Goal: Task Accomplishment & Management: Use online tool/utility

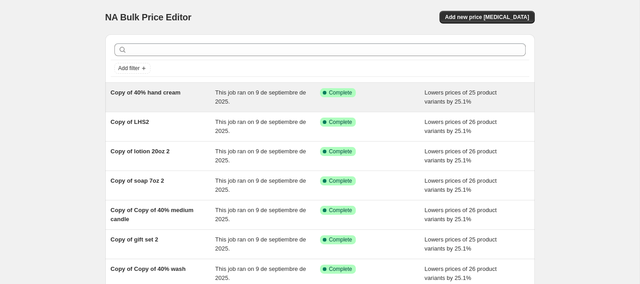
click at [172, 100] on div "Copy of 40% hand cream" at bounding box center [163, 97] width 105 height 18
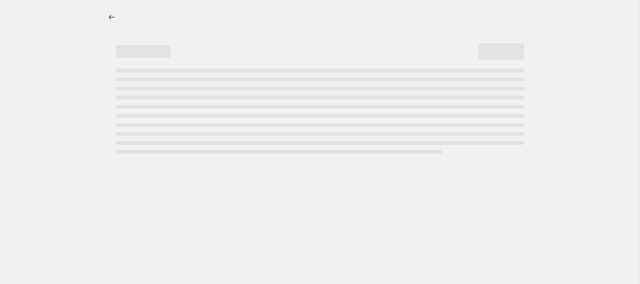
select select "percentage"
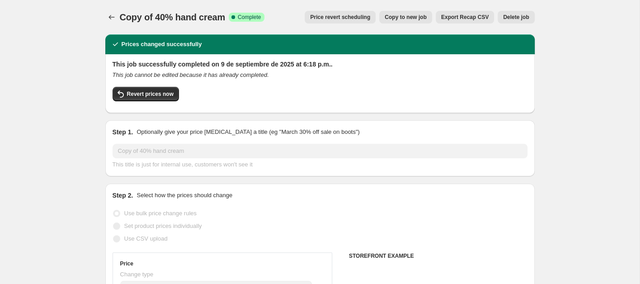
select select "collection"
click at [150, 95] on span "Revert prices now" at bounding box center [150, 93] width 47 height 7
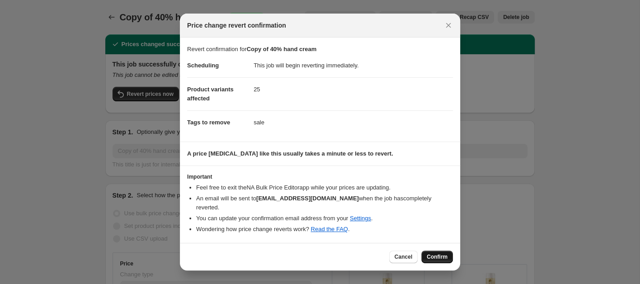
click at [442, 253] on span "Confirm" at bounding box center [437, 256] width 21 height 7
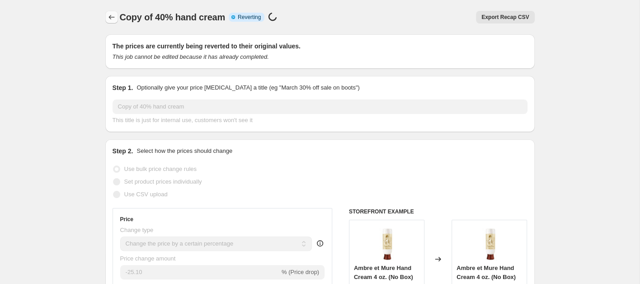
click at [111, 15] on icon "Price change jobs" at bounding box center [111, 17] width 9 height 9
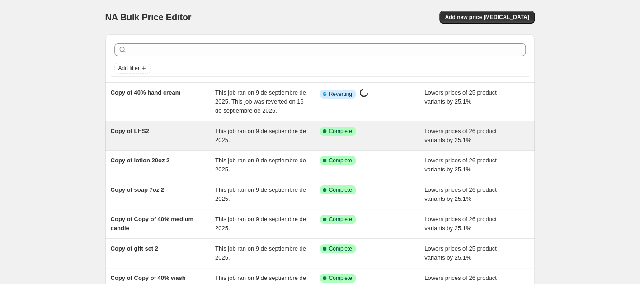
click at [195, 135] on div "Copy of LHS2" at bounding box center [163, 136] width 105 height 18
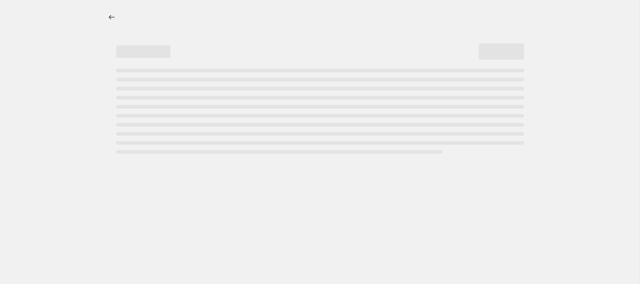
select select "percentage"
select select "collection"
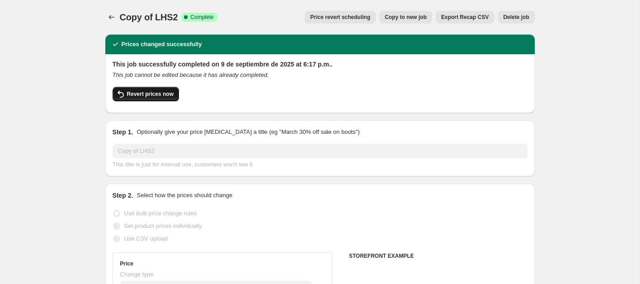
click at [174, 94] on button "Revert prices now" at bounding box center [146, 94] width 66 height 14
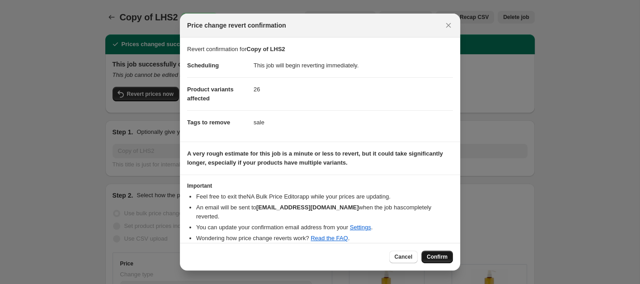
click at [428, 256] on span "Confirm" at bounding box center [437, 256] width 21 height 7
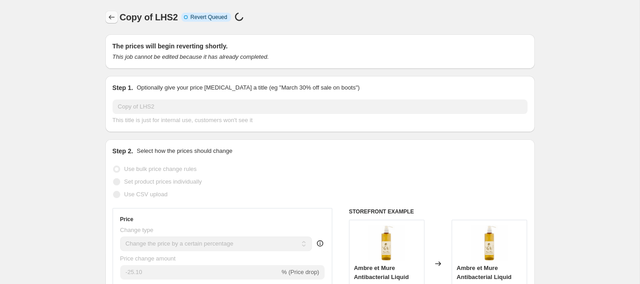
click at [110, 18] on icon "Price change jobs" at bounding box center [111, 17] width 9 height 9
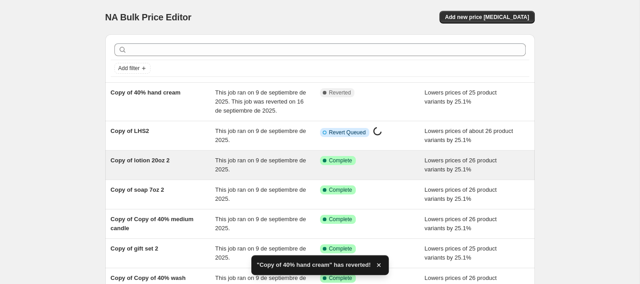
click at [171, 166] on div "Copy of lotion 20oz 2" at bounding box center [163, 165] width 105 height 18
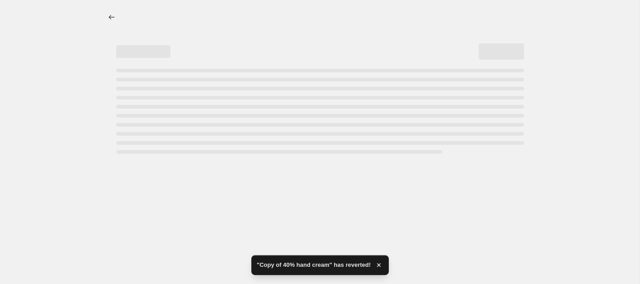
select select "percentage"
select select "collection"
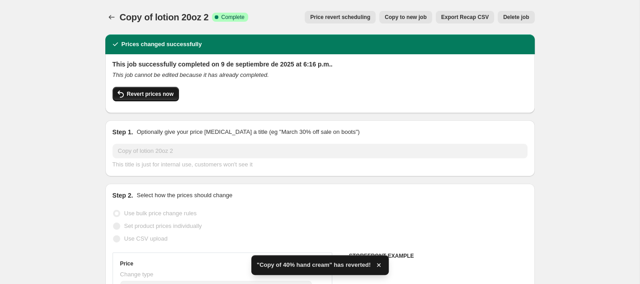
click at [144, 96] on span "Revert prices now" at bounding box center [150, 93] width 47 height 7
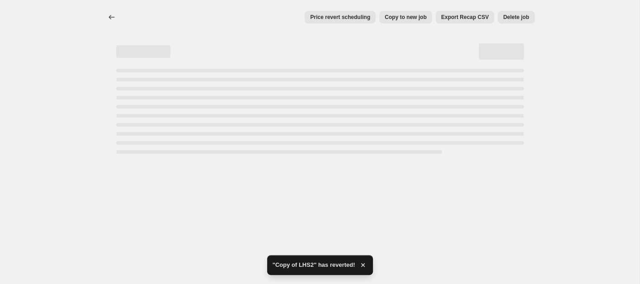
select select "percentage"
select select "collection"
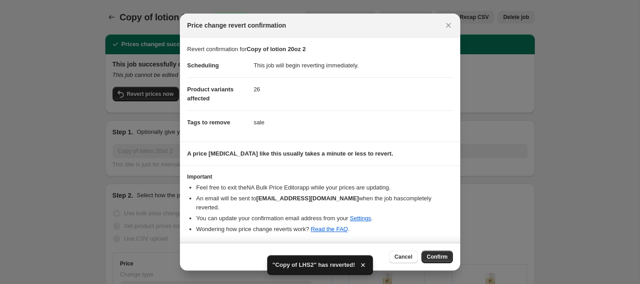
click at [438, 253] on span "Confirm" at bounding box center [437, 256] width 21 height 7
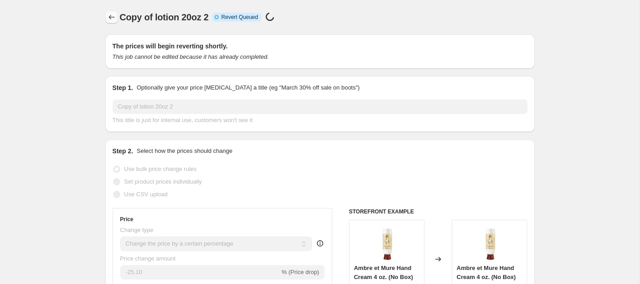
click at [115, 19] on icon "Price change jobs" at bounding box center [111, 17] width 9 height 9
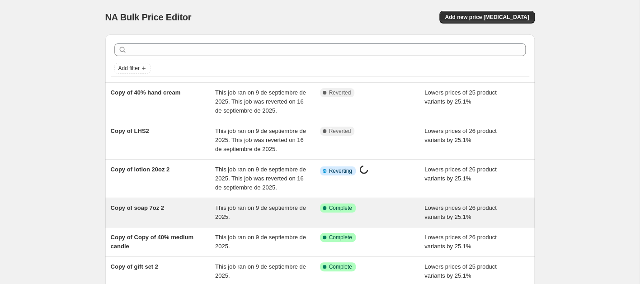
click at [147, 215] on div "Copy of soap 7oz 2" at bounding box center [163, 212] width 105 height 18
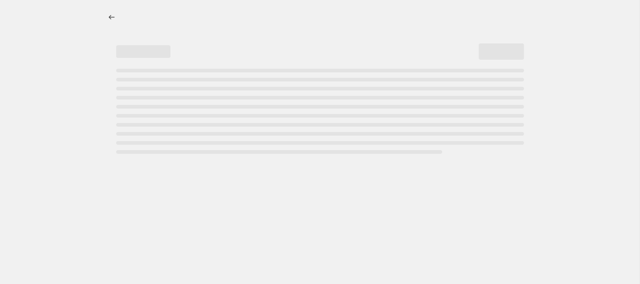
select select "percentage"
select select "collection"
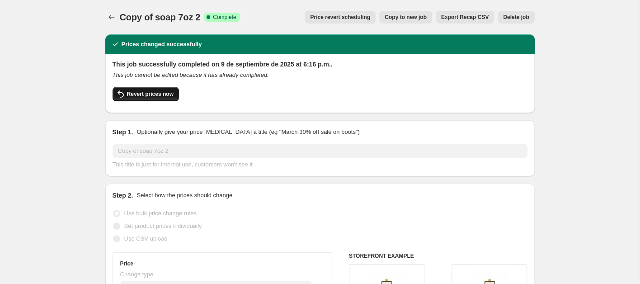
click at [158, 99] on button "Revert prices now" at bounding box center [146, 94] width 66 height 14
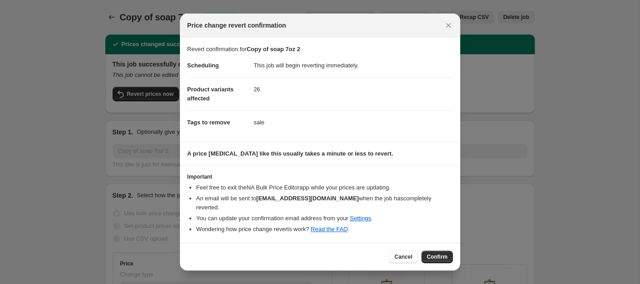
select select "percentage"
select select "collection"
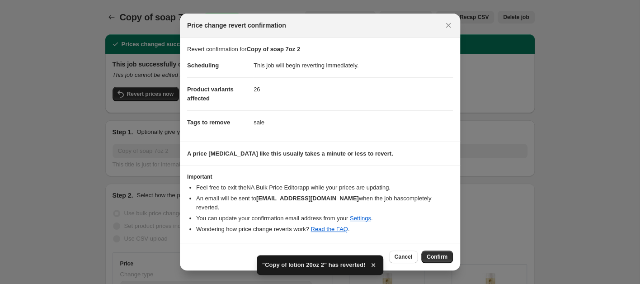
drag, startPoint x: 437, startPoint y: 253, endPoint x: 428, endPoint y: 250, distance: 9.3
click at [437, 253] on span "Confirm" at bounding box center [437, 256] width 21 height 7
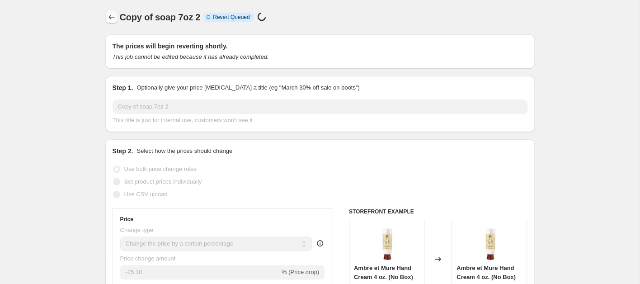
click at [109, 20] on icon "Price change jobs" at bounding box center [111, 17] width 9 height 9
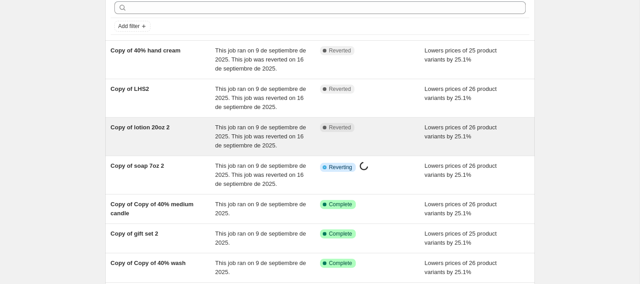
scroll to position [90, 0]
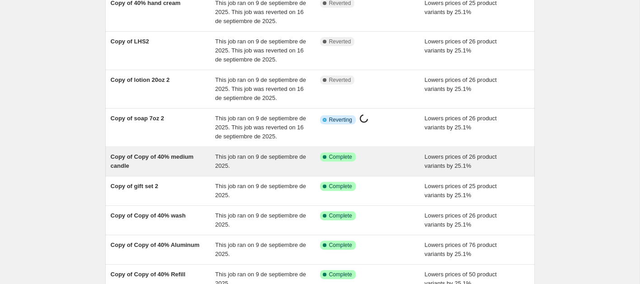
click at [183, 163] on div "Copy of Copy of 40% medium candle" at bounding box center [163, 161] width 105 height 18
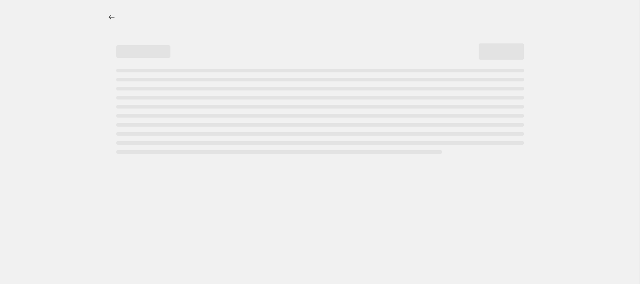
select select "percentage"
select select "collection"
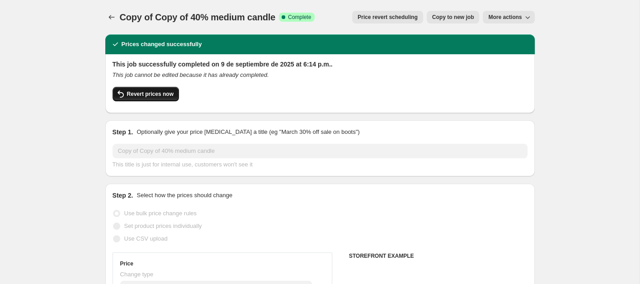
click at [151, 94] on span "Revert prices now" at bounding box center [150, 93] width 47 height 7
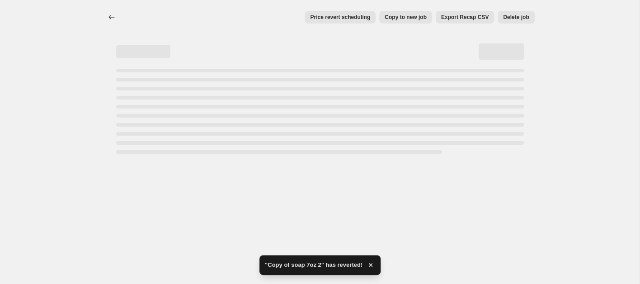
select select "percentage"
select select "collection"
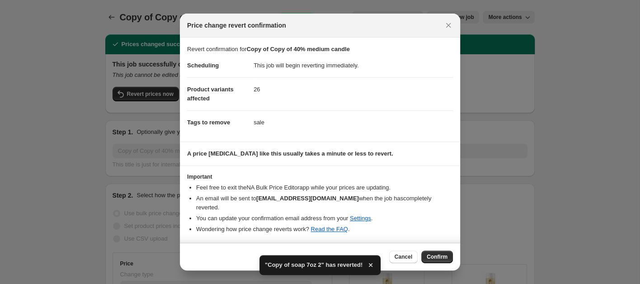
click at [446, 253] on span "Confirm" at bounding box center [437, 256] width 21 height 7
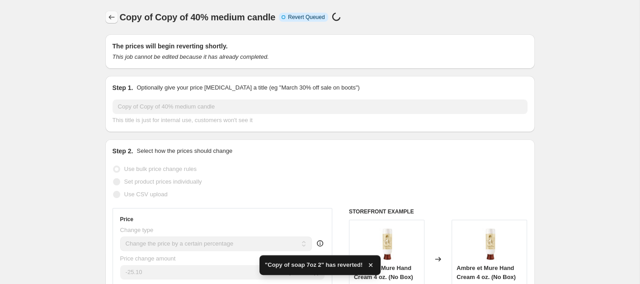
click at [107, 14] on icon "Price change jobs" at bounding box center [111, 17] width 9 height 9
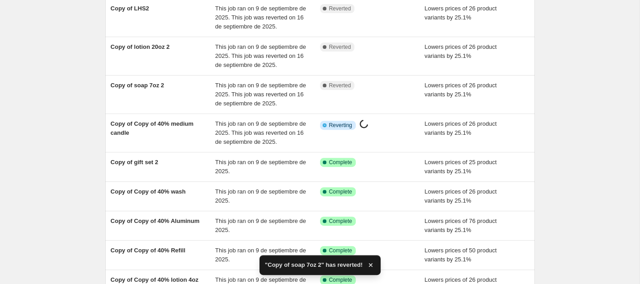
scroll to position [166, 0]
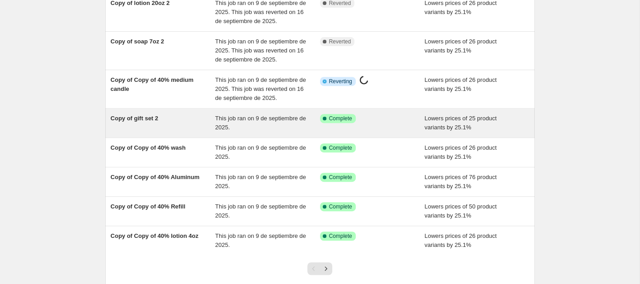
click at [148, 118] on span "Copy of gift set 2" at bounding box center [134, 118] width 47 height 7
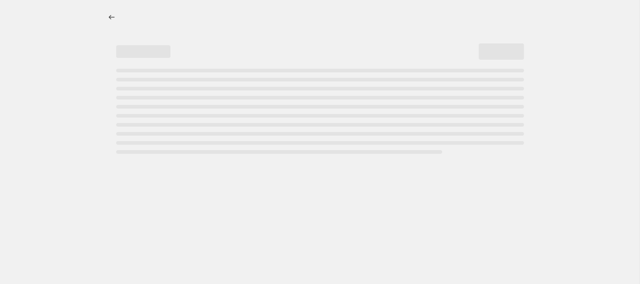
select select "percentage"
select select "collection"
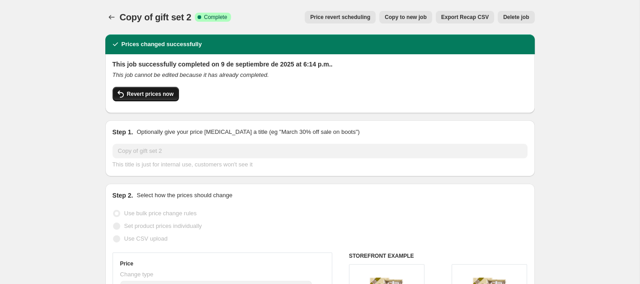
click at [156, 97] on button "Revert prices now" at bounding box center [146, 94] width 66 height 14
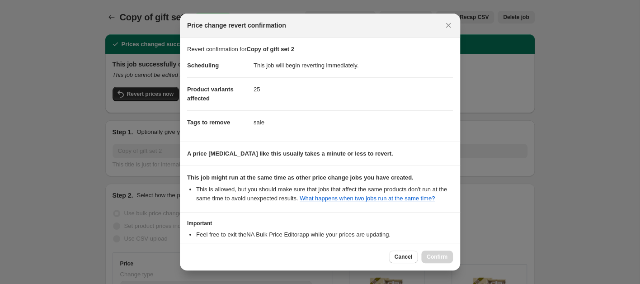
select select "percentage"
select select "collection"
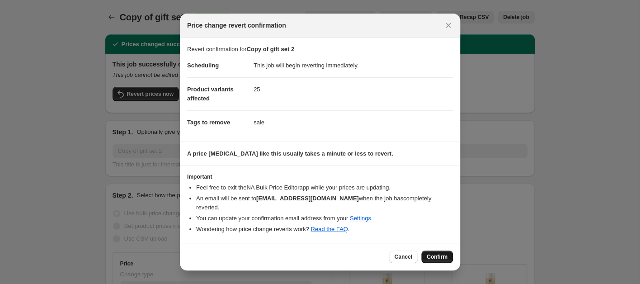
click at [428, 253] on span "Confirm" at bounding box center [437, 256] width 21 height 7
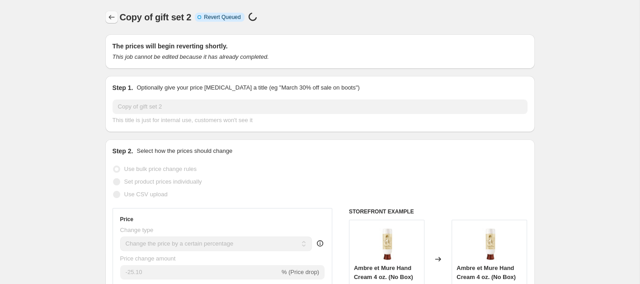
click at [106, 19] on button "Price change jobs" at bounding box center [111, 17] width 13 height 13
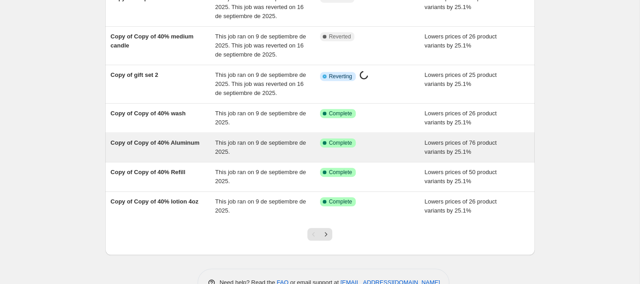
scroll to position [205, 0]
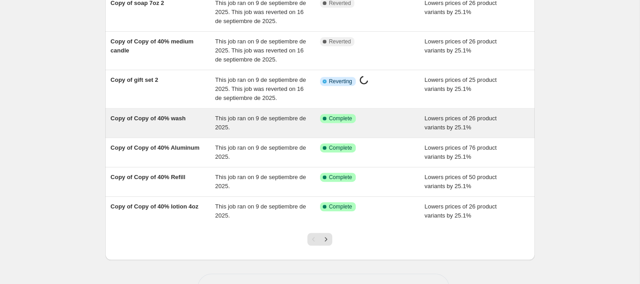
click at [179, 117] on span "Copy of Copy of 40% wash" at bounding box center [148, 118] width 75 height 7
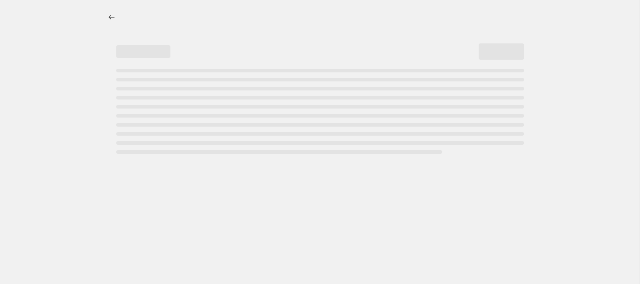
select select "percentage"
select select "collection"
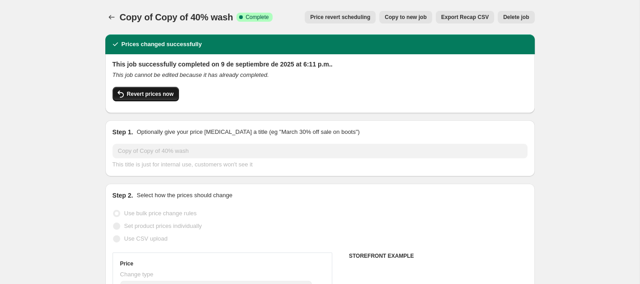
click at [164, 96] on span "Revert prices now" at bounding box center [150, 93] width 47 height 7
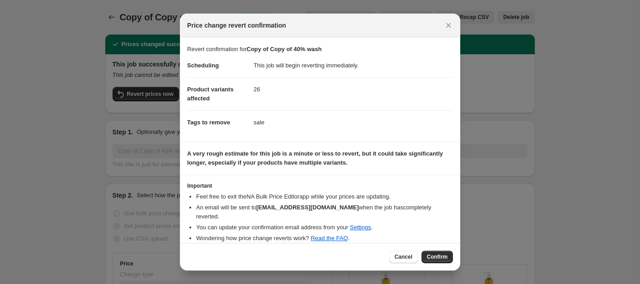
click at [432, 255] on span "Confirm" at bounding box center [437, 256] width 21 height 7
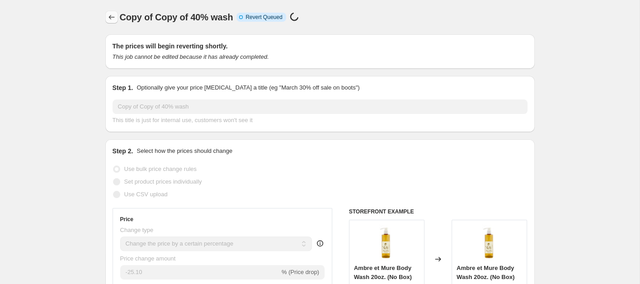
click at [111, 17] on icon "Price change jobs" at bounding box center [111, 17] width 9 height 9
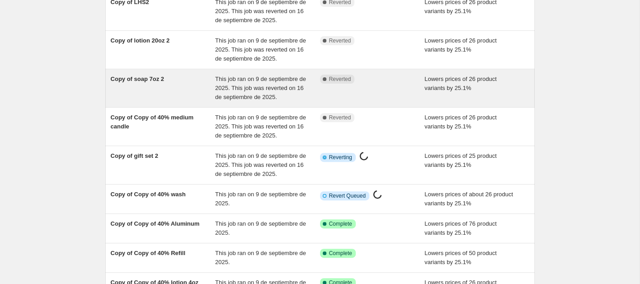
scroll to position [235, 0]
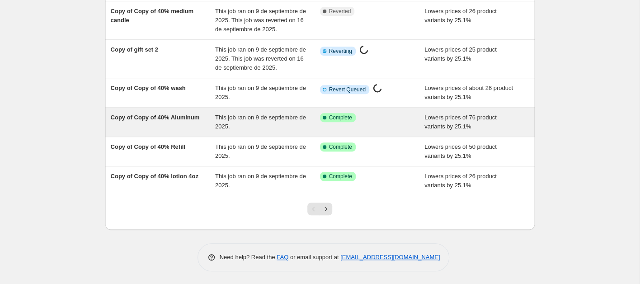
click at [162, 114] on span "Copy of Copy of 40% Aluminum" at bounding box center [155, 117] width 89 height 7
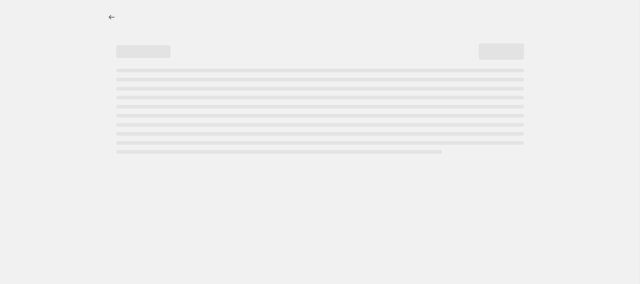
select select "percentage"
select select "collection"
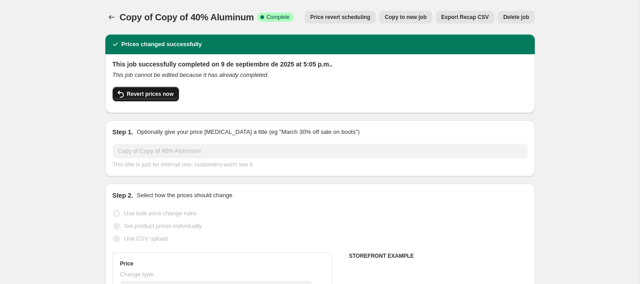
click at [163, 98] on button "Revert prices now" at bounding box center [146, 94] width 66 height 14
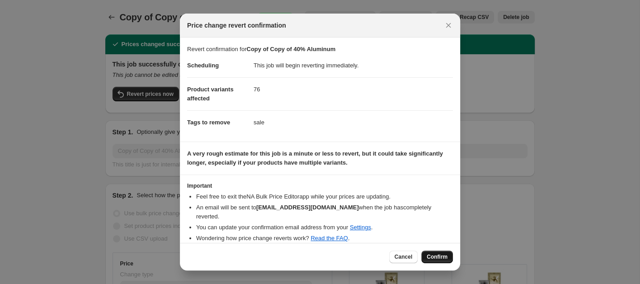
click at [444, 257] on span "Confirm" at bounding box center [437, 256] width 21 height 7
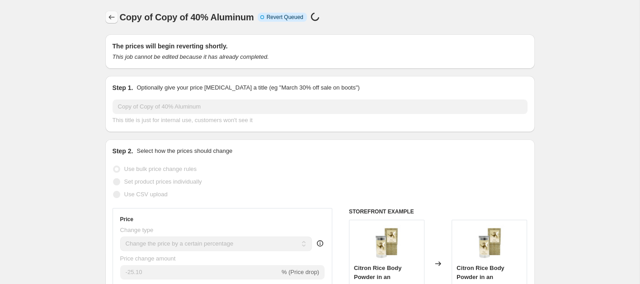
click at [110, 19] on icon "Price change jobs" at bounding box center [111, 17] width 9 height 9
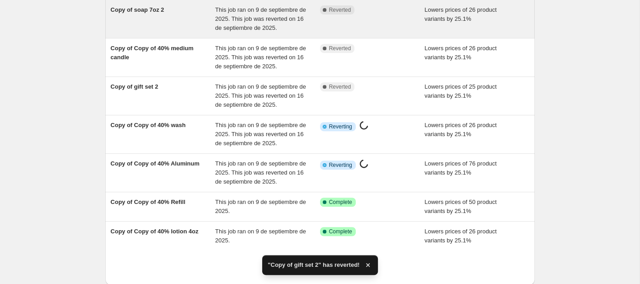
scroll to position [253, 0]
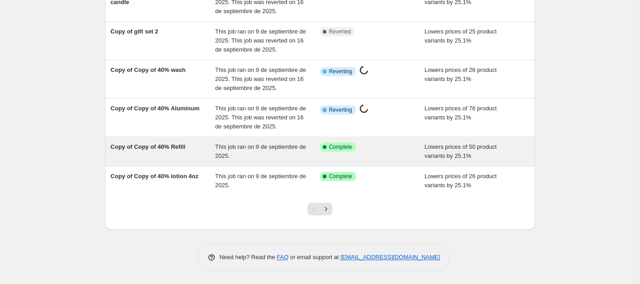
click at [166, 148] on span "Copy of Copy of 40% Refill" at bounding box center [148, 146] width 75 height 7
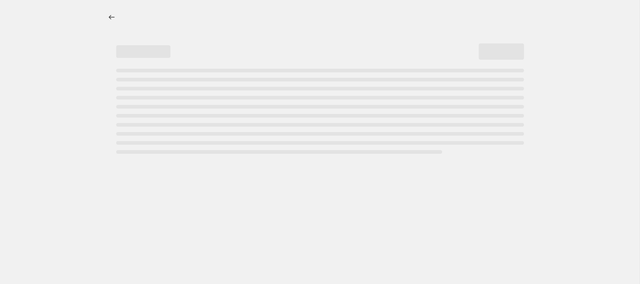
select select "percentage"
select select "collection"
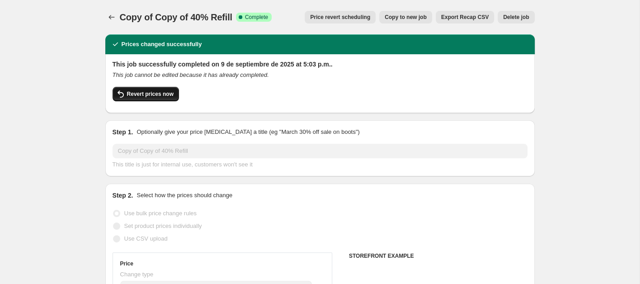
click at [156, 94] on span "Revert prices now" at bounding box center [150, 93] width 47 height 7
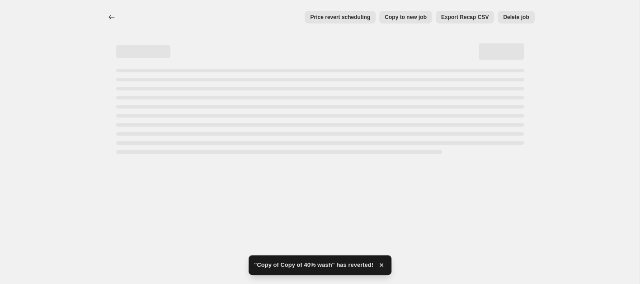
select select "percentage"
select select "collection"
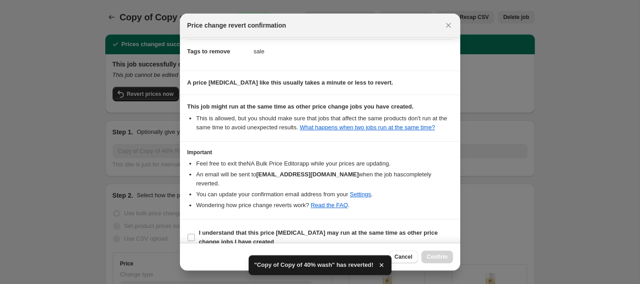
scroll to position [75, 0]
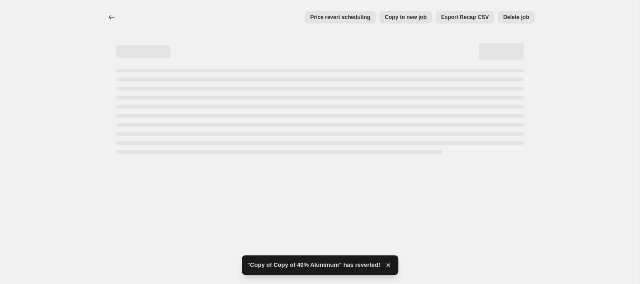
click at [447, 25] on div "Price revert scheduling Copy to new job Export Recap CSV Delete job More action…" at bounding box center [319, 17] width 429 height 34
select select "percentage"
select select "collection"
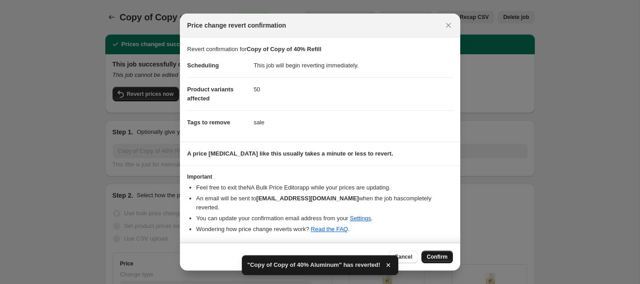
click at [442, 253] on span "Confirm" at bounding box center [437, 256] width 21 height 7
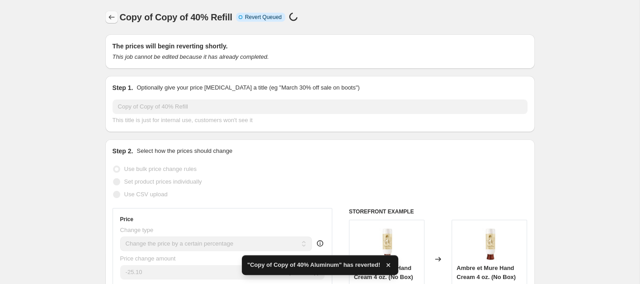
click at [112, 18] on icon "Price change jobs" at bounding box center [111, 17] width 9 height 9
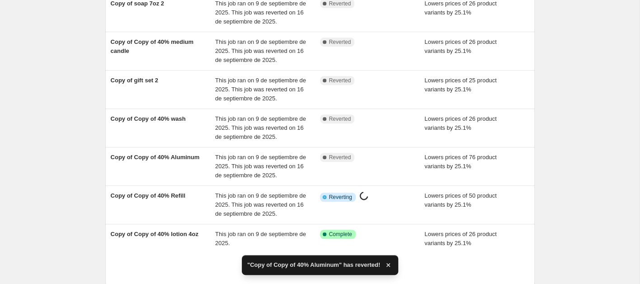
scroll to position [262, 0]
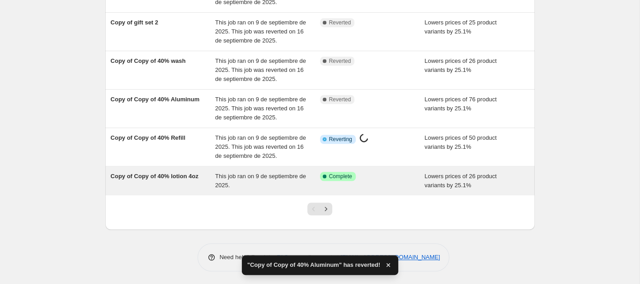
click at [168, 178] on span "Copy of Copy of 40% lotion 4oz" at bounding box center [155, 176] width 88 height 7
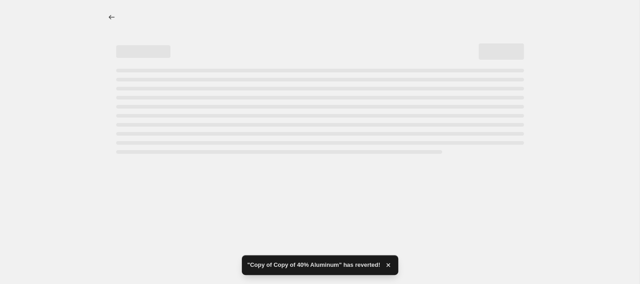
select select "percentage"
select select "collection"
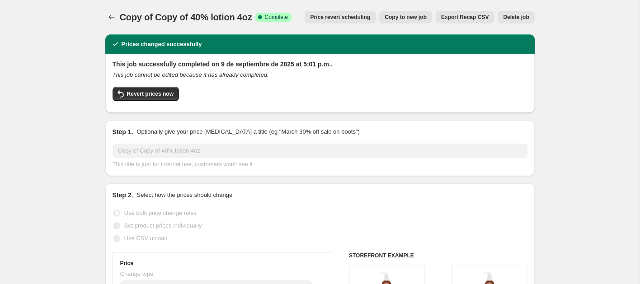
select select "percentage"
select select "collection"
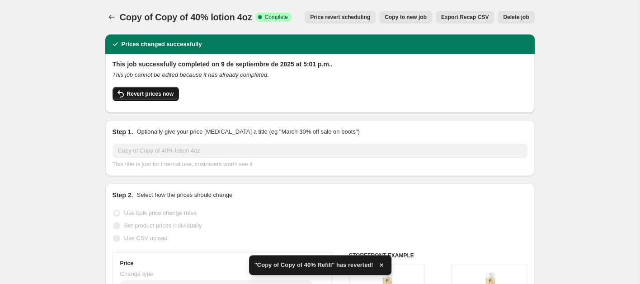
click at [160, 94] on span "Revert prices now" at bounding box center [150, 93] width 47 height 7
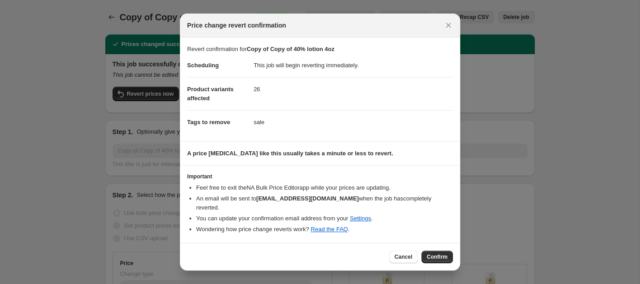
click at [432, 251] on button "Confirm" at bounding box center [437, 257] width 32 height 13
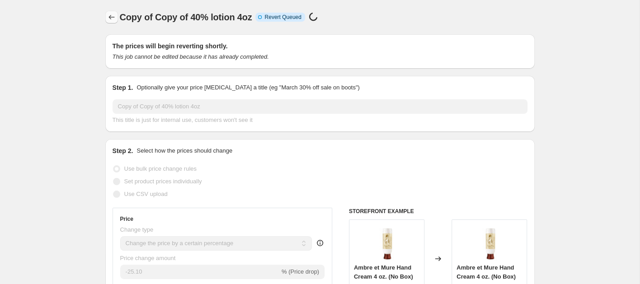
click at [110, 17] on icon "Price change jobs" at bounding box center [111, 17] width 6 height 5
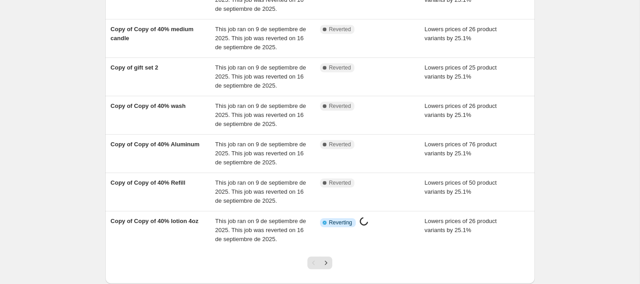
scroll to position [271, 0]
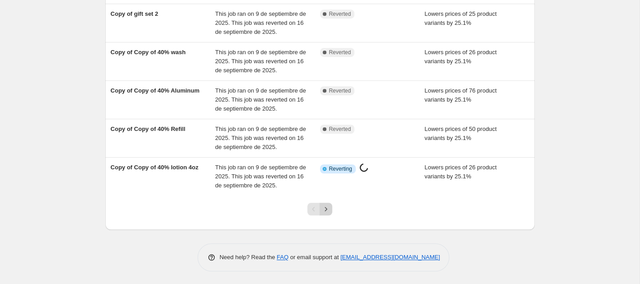
click at [326, 211] on icon "Next" at bounding box center [325, 209] width 9 height 9
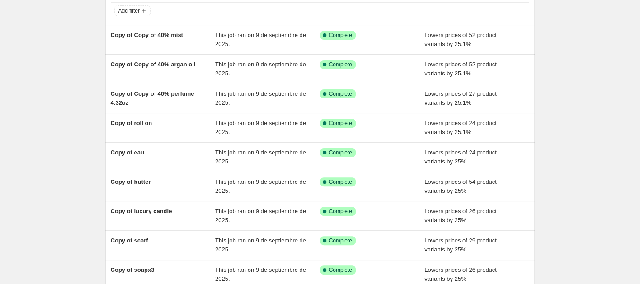
scroll to position [0, 0]
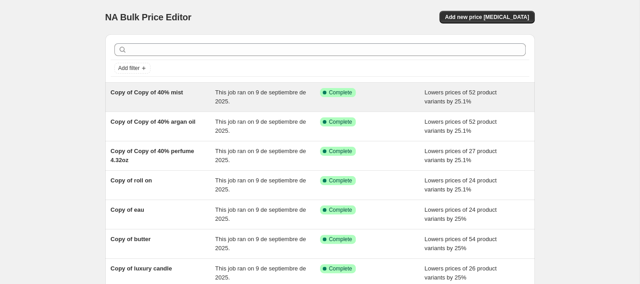
click at [165, 91] on span "Copy of Copy of 40% mist" at bounding box center [147, 92] width 72 height 7
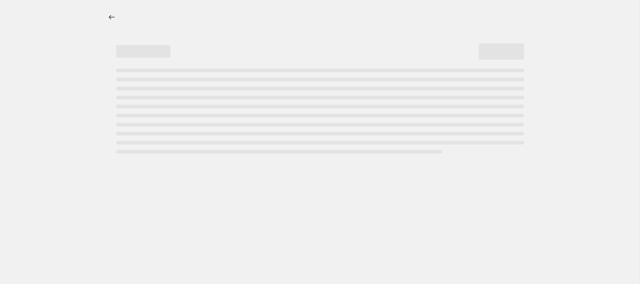
select select "percentage"
select select "collection"
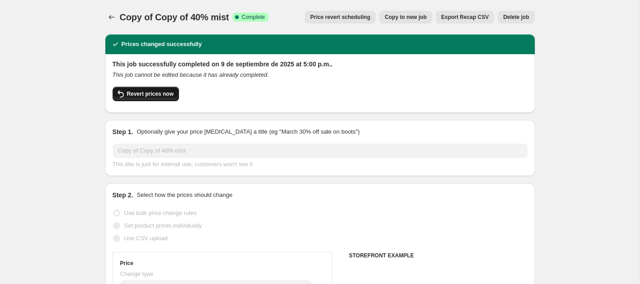
click at [151, 95] on span "Revert prices now" at bounding box center [150, 93] width 47 height 7
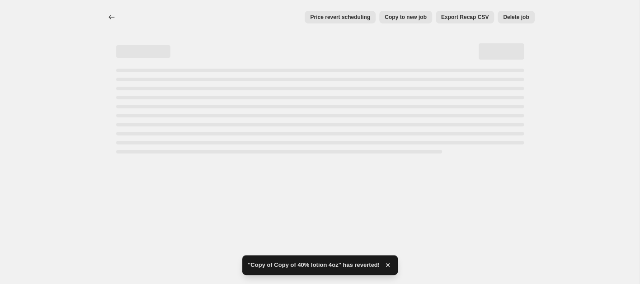
select select "percentage"
select select "collection"
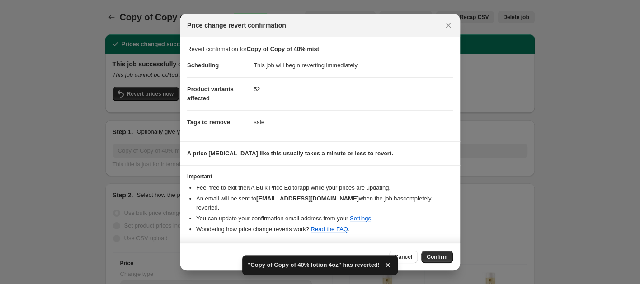
click at [435, 251] on button "Confirm" at bounding box center [437, 257] width 32 height 13
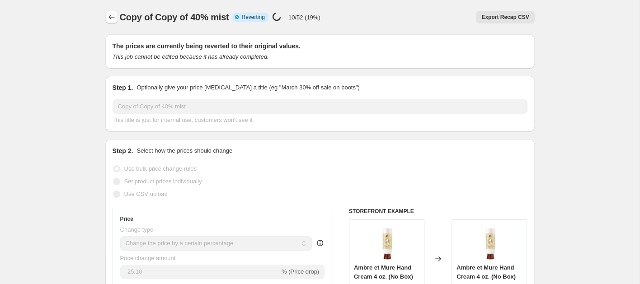
click at [112, 12] on button "Price change jobs" at bounding box center [111, 17] width 13 height 13
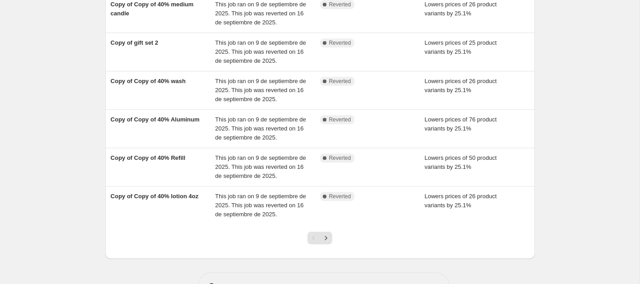
scroll to position [271, 0]
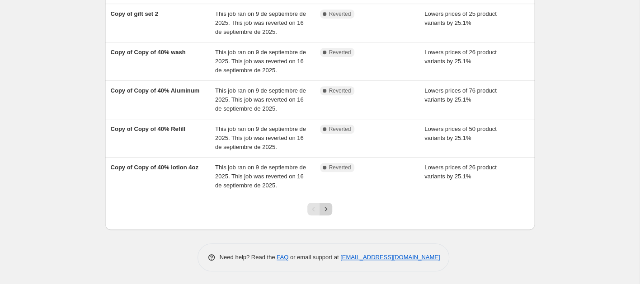
click at [327, 212] on icon "Next" at bounding box center [325, 209] width 9 height 9
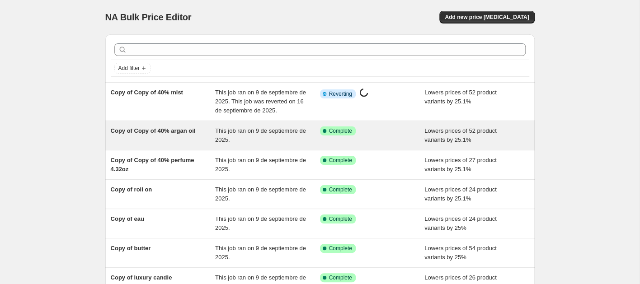
click at [177, 137] on div "Copy of Copy of 40% argan oil" at bounding box center [163, 136] width 105 height 18
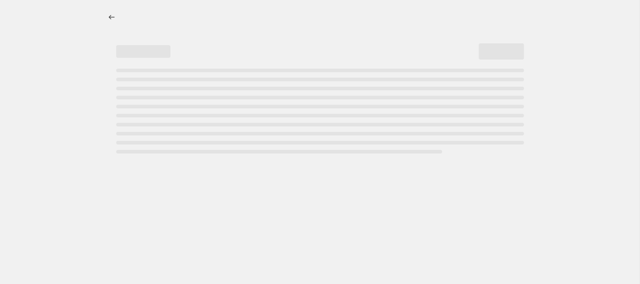
select select "percentage"
select select "collection"
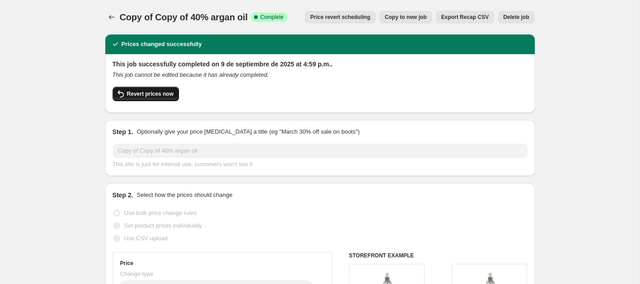
click at [160, 96] on span "Revert prices now" at bounding box center [150, 93] width 47 height 7
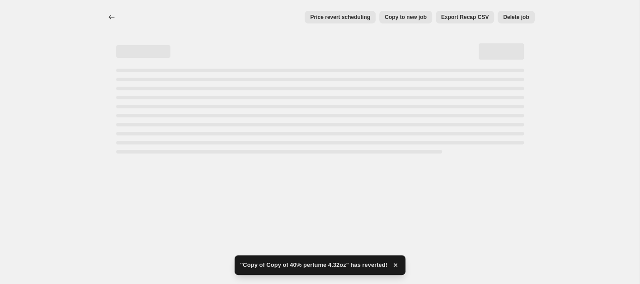
select select "percentage"
select select "collection"
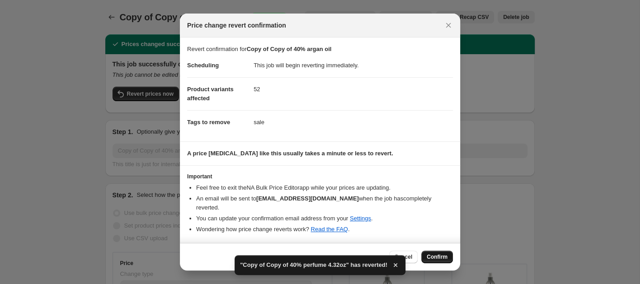
click at [436, 254] on span "Confirm" at bounding box center [437, 257] width 21 height 7
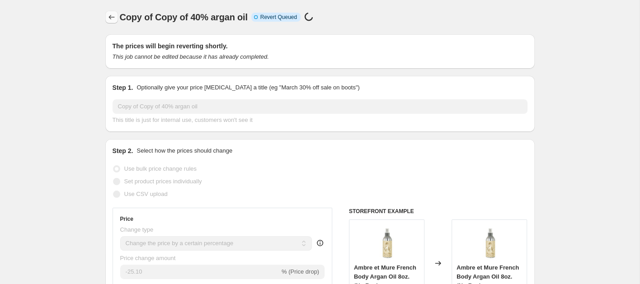
click at [111, 17] on icon "Price change jobs" at bounding box center [111, 17] width 9 height 9
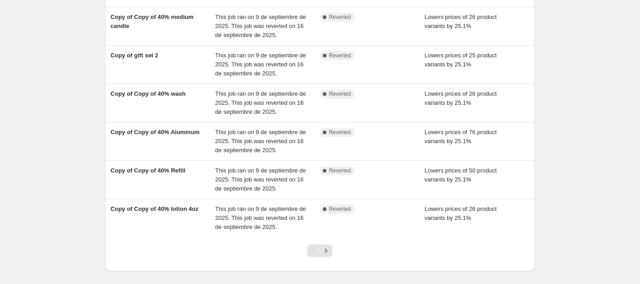
scroll to position [271, 0]
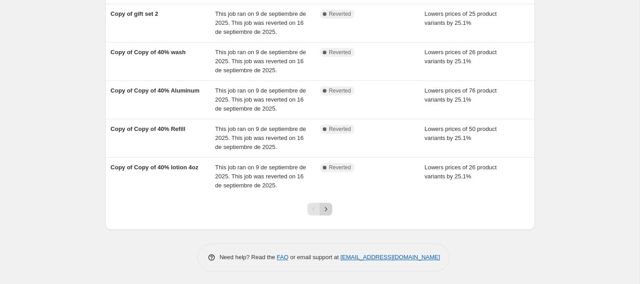
click at [327, 208] on icon "Next" at bounding box center [325, 209] width 9 height 9
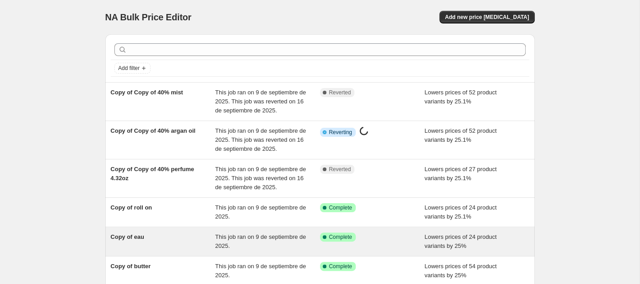
click at [157, 244] on div "Copy of eau" at bounding box center [163, 242] width 105 height 18
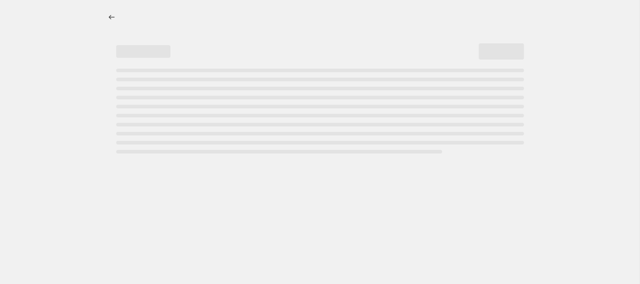
select select "percentage"
select select "collection"
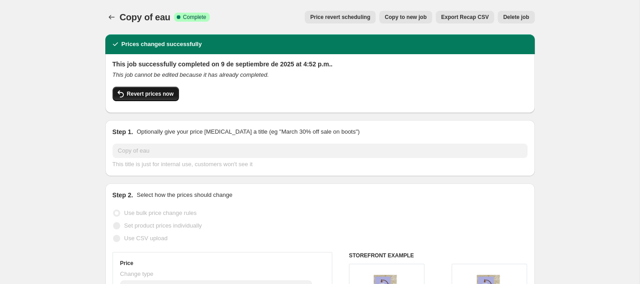
click at [152, 92] on span "Revert prices now" at bounding box center [150, 93] width 47 height 7
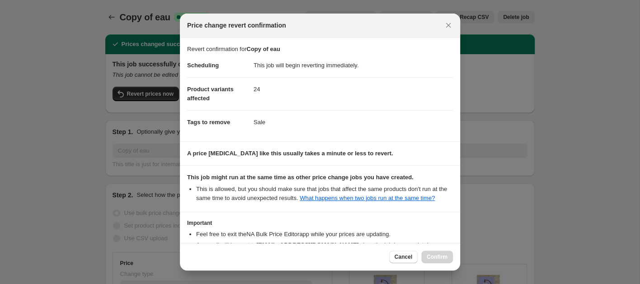
select select "percentage"
select select "collection"
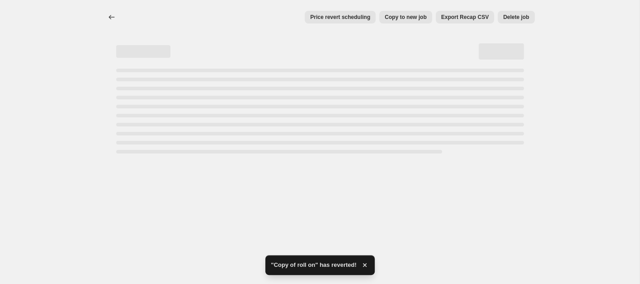
select select "percentage"
select select "collection"
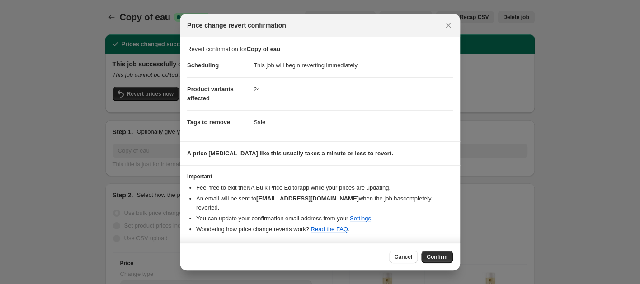
click at [431, 254] on span "Confirm" at bounding box center [437, 257] width 21 height 7
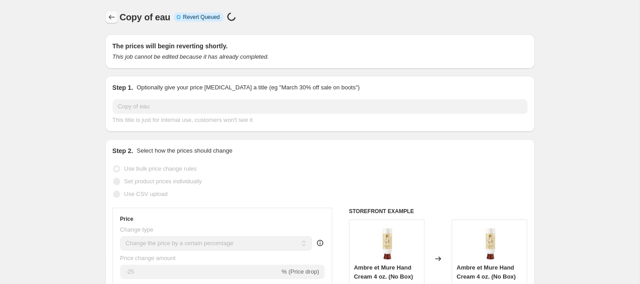
click at [108, 15] on icon "Price change jobs" at bounding box center [111, 17] width 9 height 9
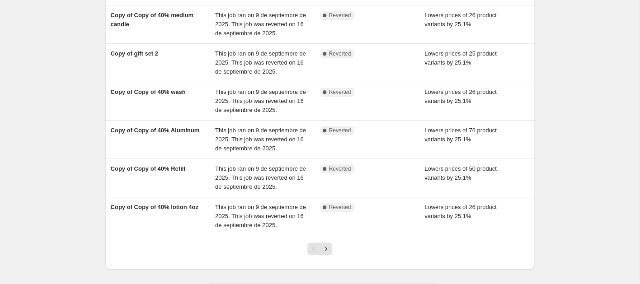
scroll to position [271, 0]
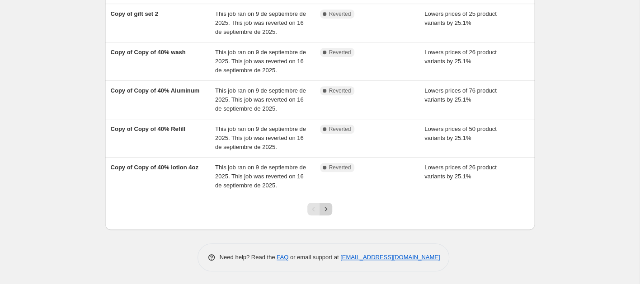
click at [326, 213] on button "Next" at bounding box center [326, 209] width 13 height 13
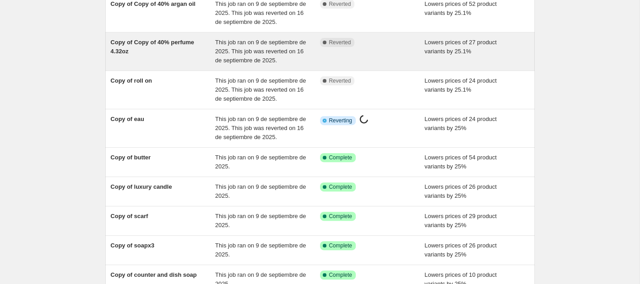
scroll to position [151, 0]
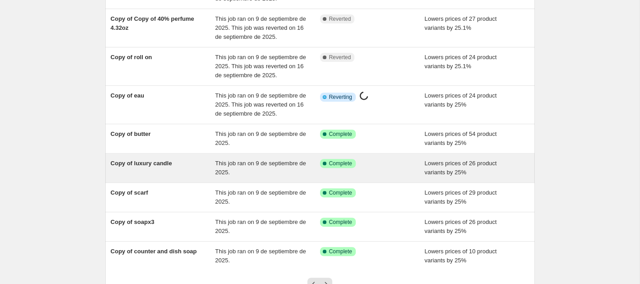
click at [166, 164] on span "Copy of luxury candle" at bounding box center [141, 163] width 61 height 7
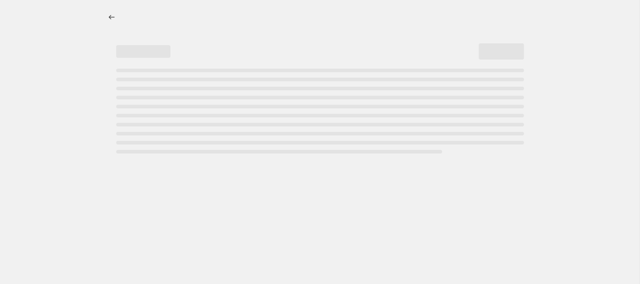
select select "percentage"
select select "collection"
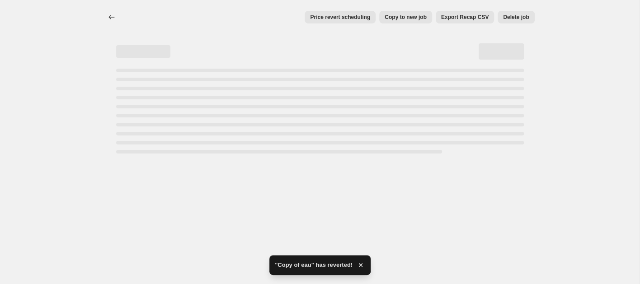
select select "percentage"
select select "collection"
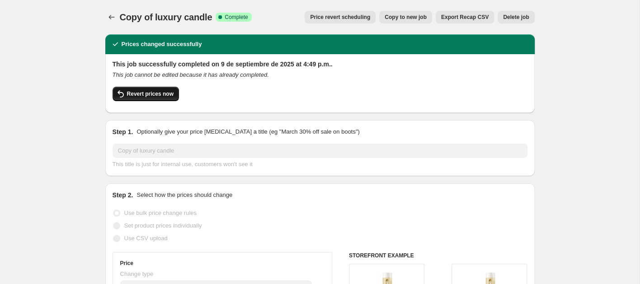
click at [151, 96] on span "Revert prices now" at bounding box center [150, 93] width 47 height 7
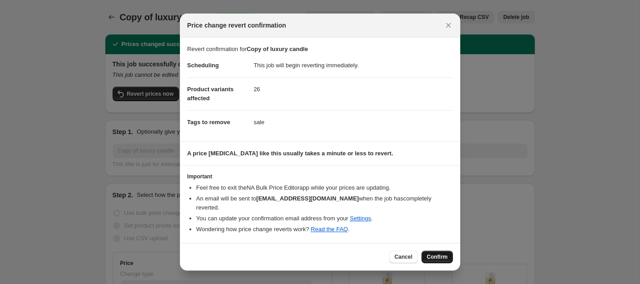
click at [428, 254] on span "Confirm" at bounding box center [437, 257] width 21 height 7
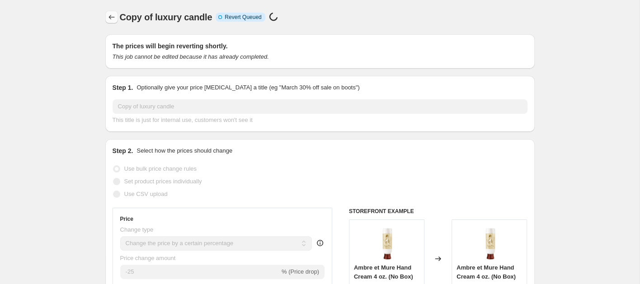
click at [110, 17] on icon "Price change jobs" at bounding box center [111, 17] width 6 height 5
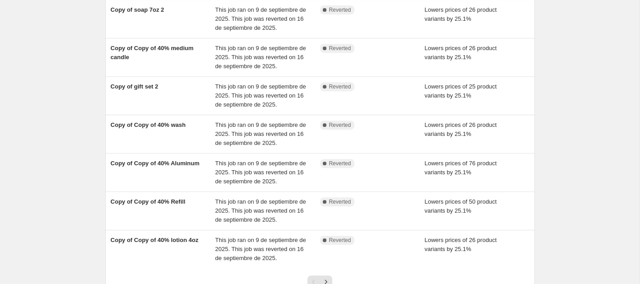
scroll to position [271, 0]
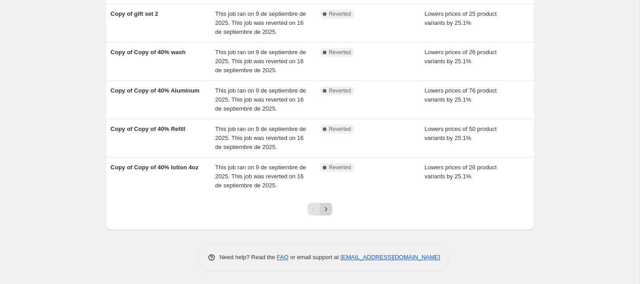
click at [329, 208] on icon "Next" at bounding box center [325, 209] width 9 height 9
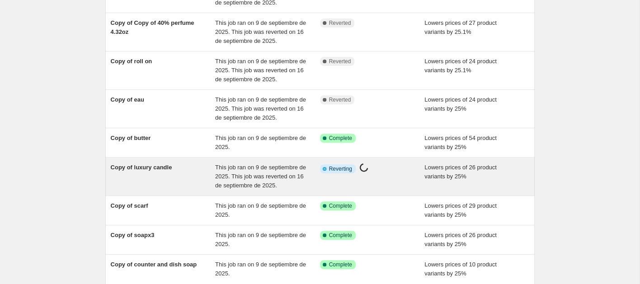
scroll to position [104, 0]
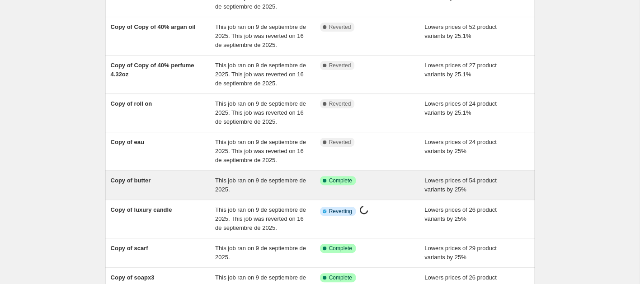
click at [165, 184] on div "Copy of butter" at bounding box center [163, 185] width 105 height 18
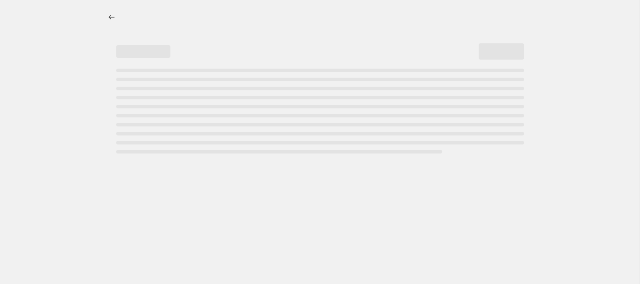
select select "percentage"
select select "collection"
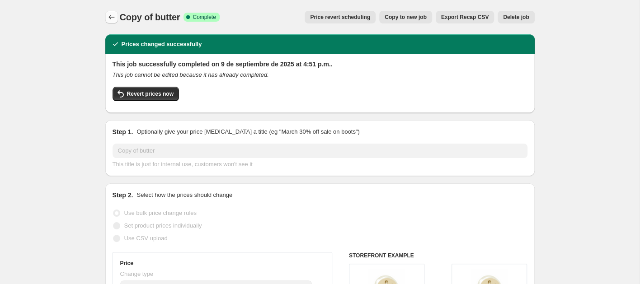
click at [112, 18] on icon "Price change jobs" at bounding box center [111, 17] width 9 height 9
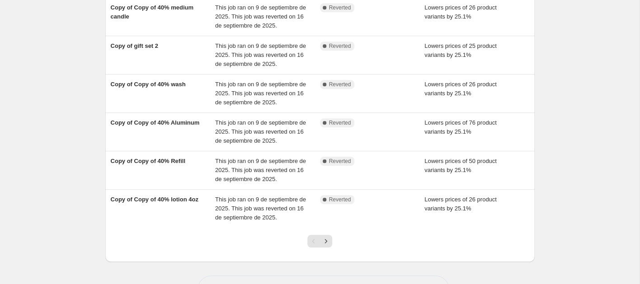
scroll to position [271, 0]
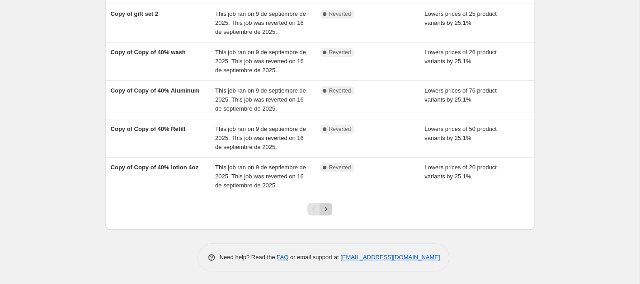
click at [325, 208] on icon "Next" at bounding box center [325, 209] width 9 height 9
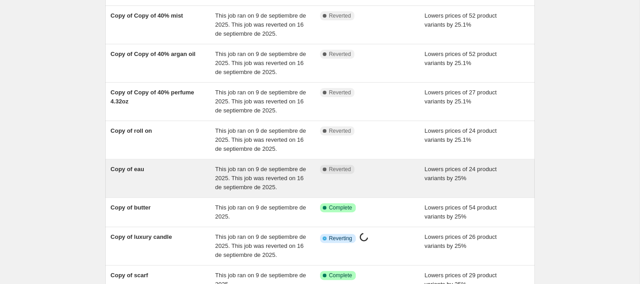
scroll to position [127, 0]
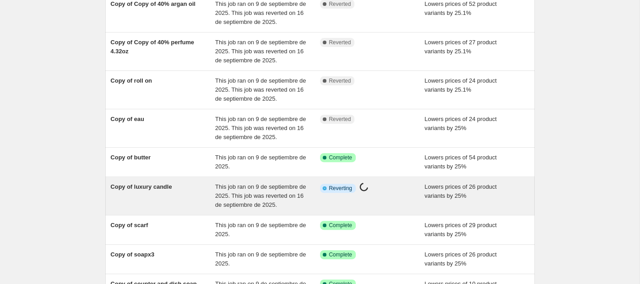
click at [163, 179] on div "Copy of luxury candle This job ran on 9 de septiembre de 2025. This job was rev…" at bounding box center [319, 196] width 429 height 38
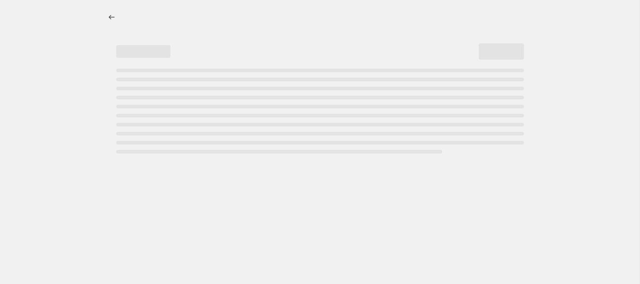
select select "percentage"
select select "collection"
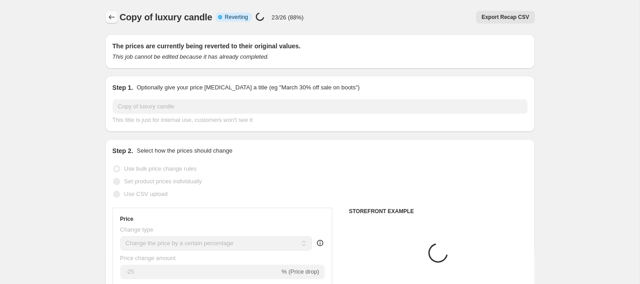
click at [111, 17] on icon "Price change jobs" at bounding box center [111, 17] width 9 height 9
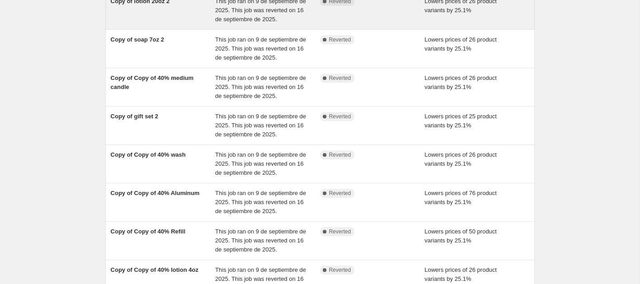
scroll to position [271, 0]
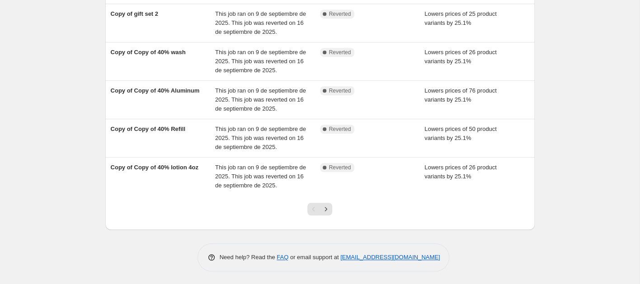
drag, startPoint x: 325, startPoint y: 208, endPoint x: 327, endPoint y: 202, distance: 6.6
click at [325, 208] on icon "Next" at bounding box center [325, 209] width 9 height 9
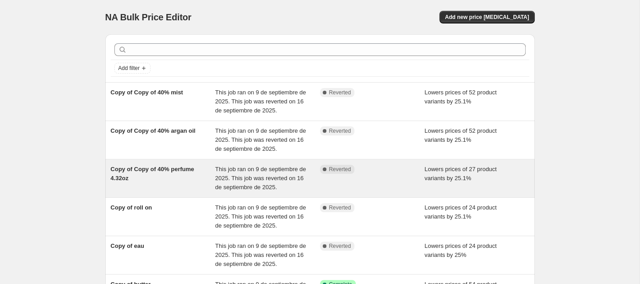
scroll to position [154, 0]
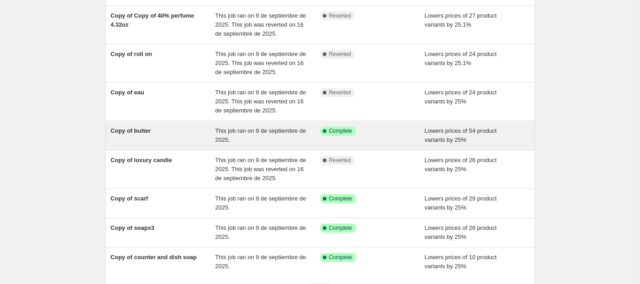
click at [184, 133] on div "Copy of butter" at bounding box center [163, 136] width 105 height 18
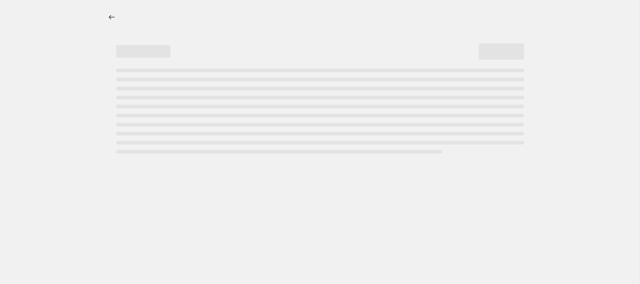
select select "percentage"
select select "collection"
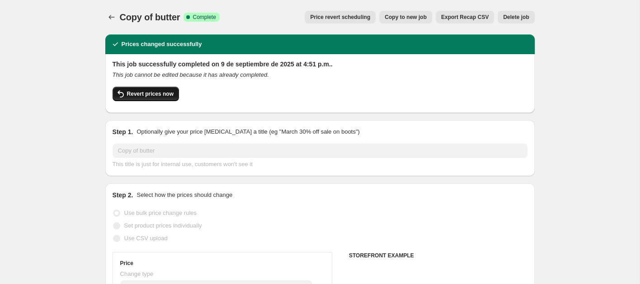
click at [152, 93] on span "Revert prices now" at bounding box center [150, 93] width 47 height 7
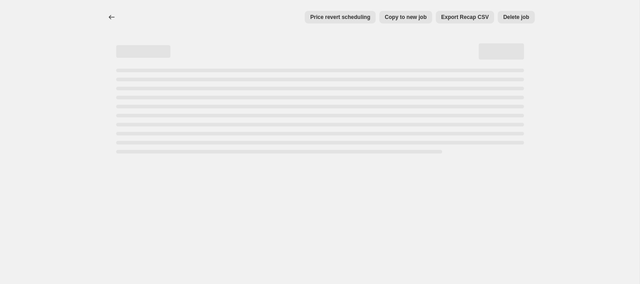
select select "percentage"
select select "collection"
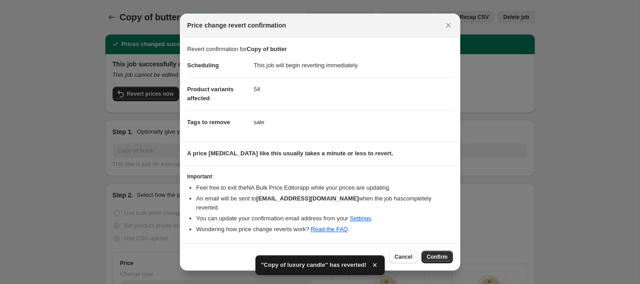
click at [440, 254] on span "Confirm" at bounding box center [437, 257] width 21 height 7
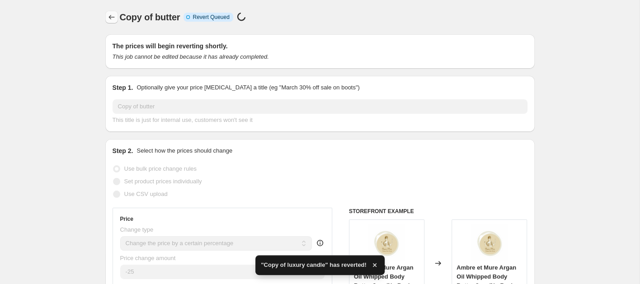
click at [113, 15] on icon "Price change jobs" at bounding box center [111, 17] width 9 height 9
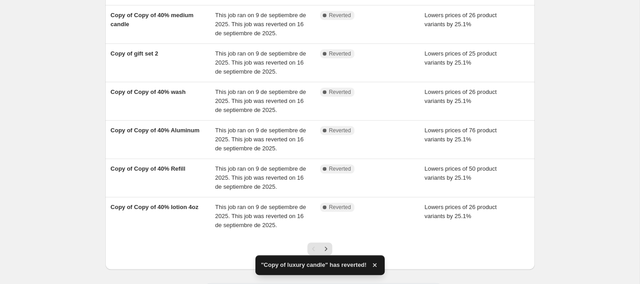
scroll to position [271, 0]
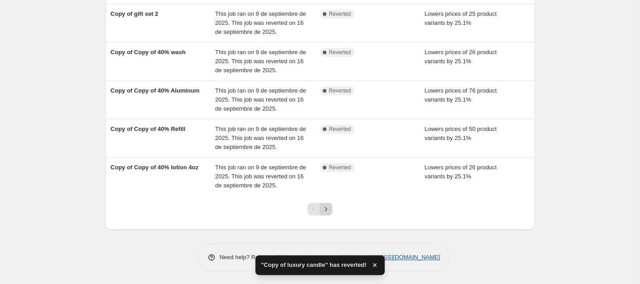
click at [326, 210] on icon "Next" at bounding box center [325, 209] width 9 height 9
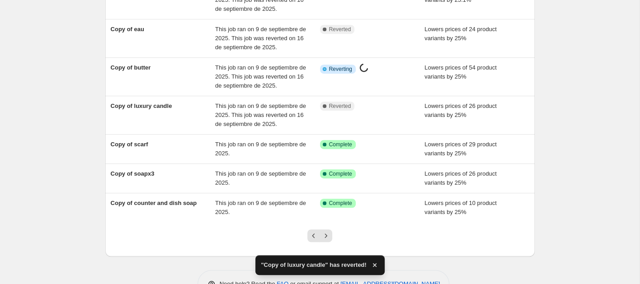
scroll to position [244, 0]
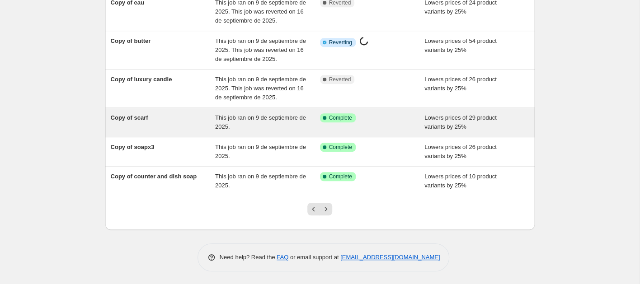
click at [143, 116] on span "Copy of scarf" at bounding box center [130, 117] width 38 height 7
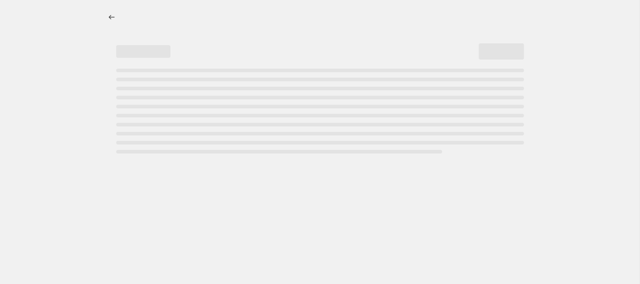
select select "percentage"
select select "collection"
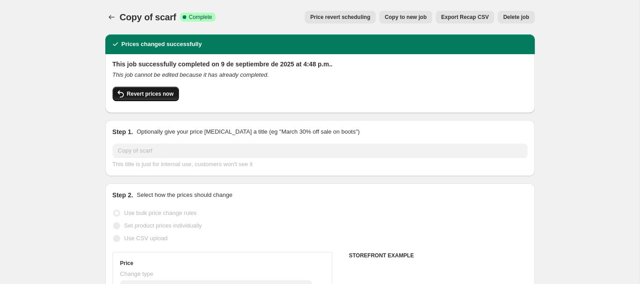
click at [151, 93] on span "Revert prices now" at bounding box center [150, 93] width 47 height 7
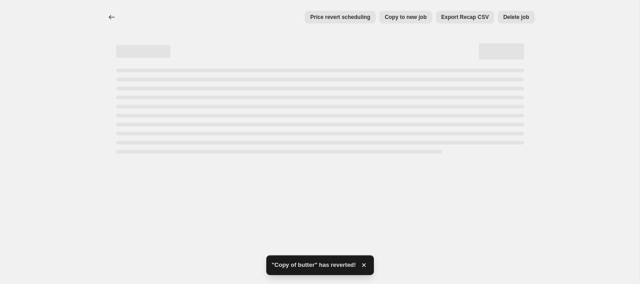
select select "percentage"
select select "collection"
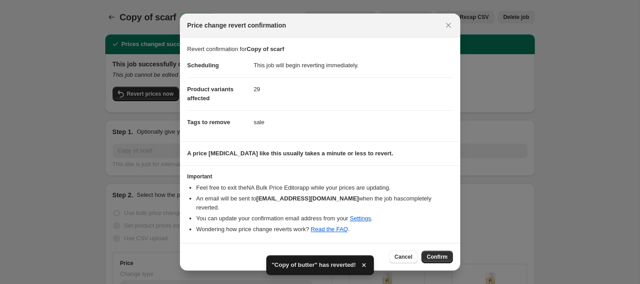
click at [434, 254] on span "Confirm" at bounding box center [437, 257] width 21 height 7
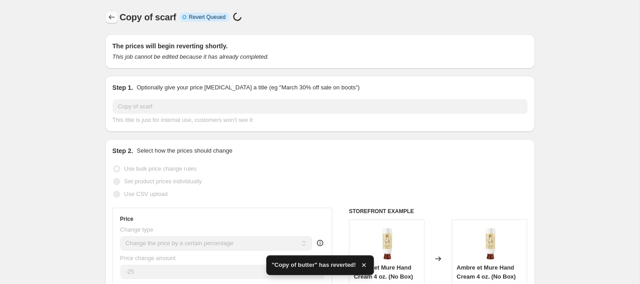
click at [110, 20] on icon "Price change jobs" at bounding box center [111, 17] width 9 height 9
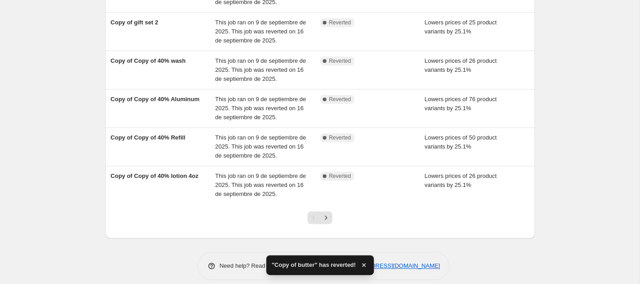
scroll to position [271, 0]
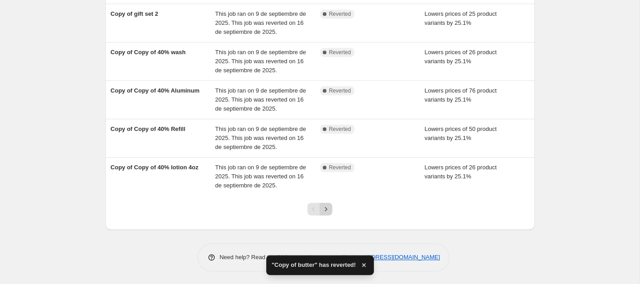
click at [326, 208] on icon "Next" at bounding box center [326, 209] width 2 height 4
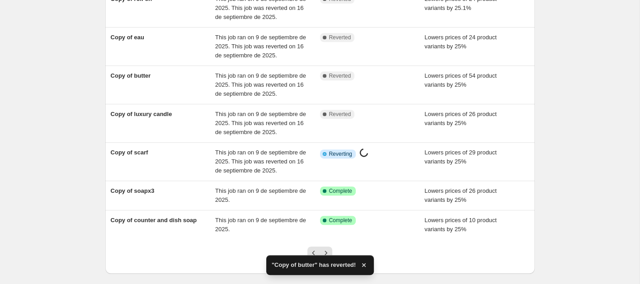
scroll to position [253, 0]
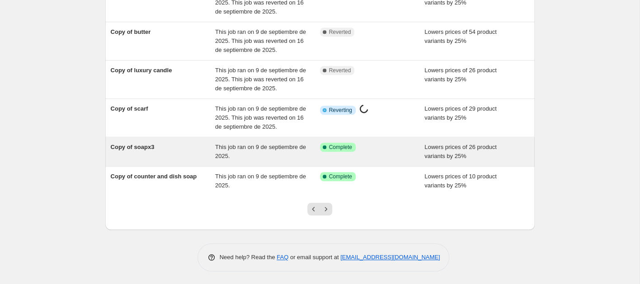
click at [169, 153] on div "Copy of soapx3" at bounding box center [163, 152] width 105 height 18
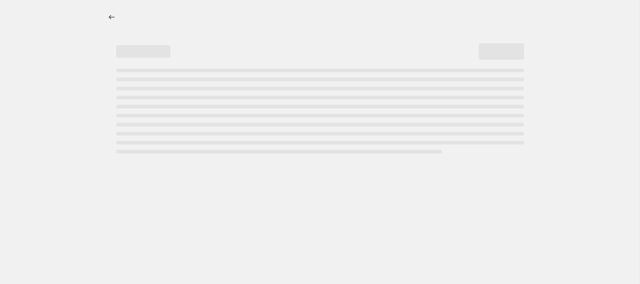
select select "percentage"
select select "collection"
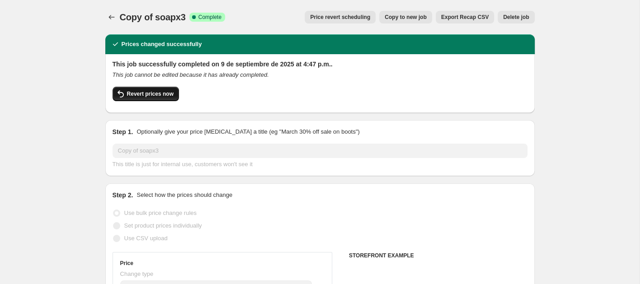
click at [140, 92] on span "Revert prices now" at bounding box center [150, 93] width 47 height 7
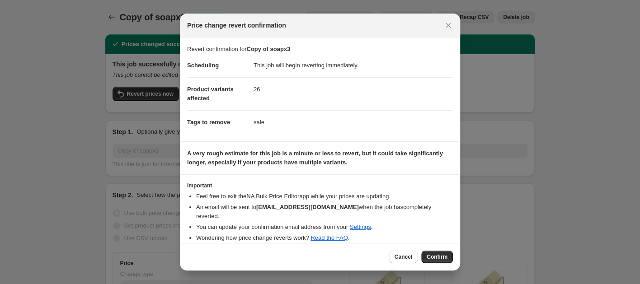
drag, startPoint x: 438, startPoint y: 258, endPoint x: 386, endPoint y: 203, distance: 75.8
click at [437, 257] on span "Confirm" at bounding box center [437, 257] width 21 height 7
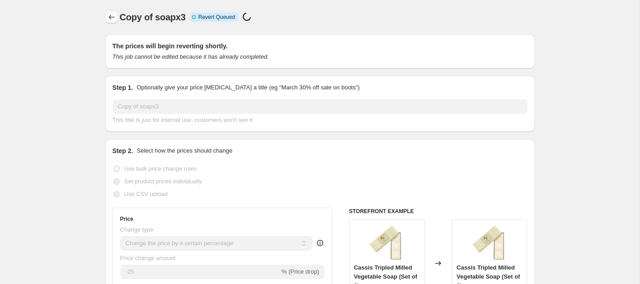
click at [108, 15] on icon "Price change jobs" at bounding box center [111, 17] width 9 height 9
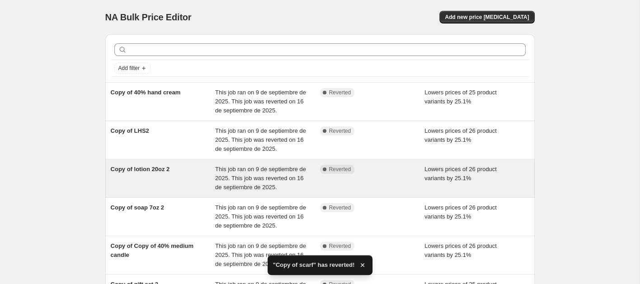
scroll to position [271, 0]
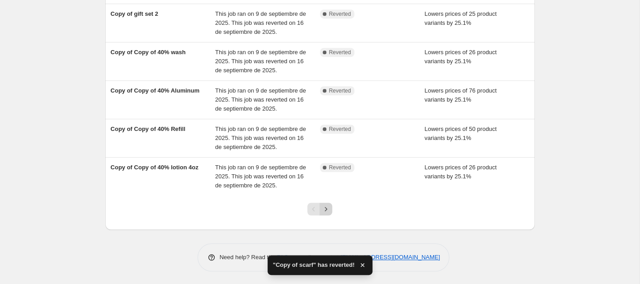
click at [324, 211] on icon "Next" at bounding box center [325, 209] width 9 height 9
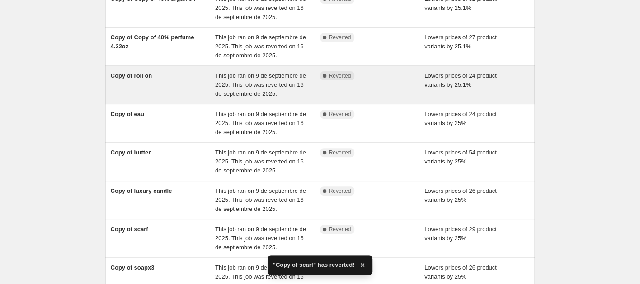
scroll to position [262, 0]
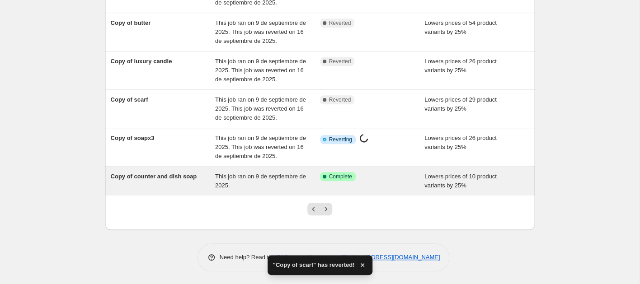
click at [146, 179] on div "Copy of counter and dish soap" at bounding box center [163, 181] width 105 height 18
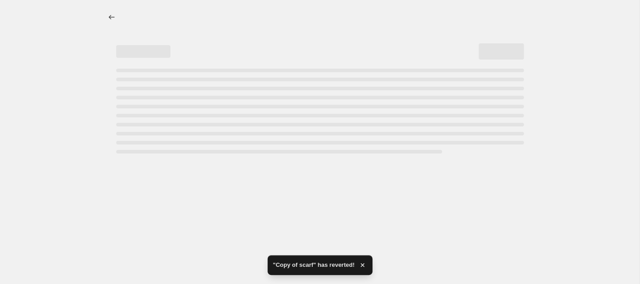
select select "percentage"
select select "collection"
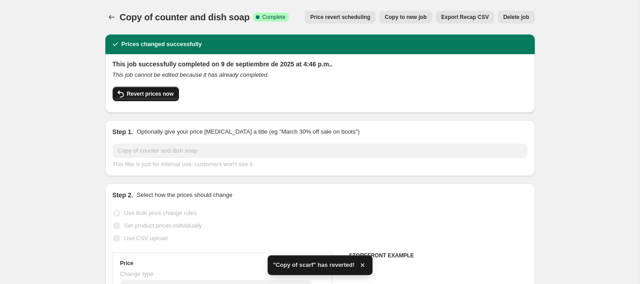
click at [160, 93] on span "Revert prices now" at bounding box center [150, 93] width 47 height 7
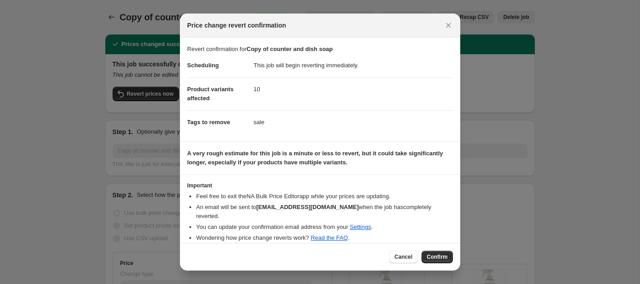
click at [436, 256] on span "Confirm" at bounding box center [437, 257] width 21 height 7
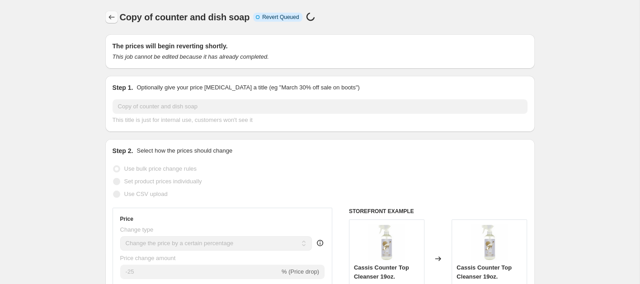
click at [110, 19] on icon "Price change jobs" at bounding box center [111, 17] width 6 height 5
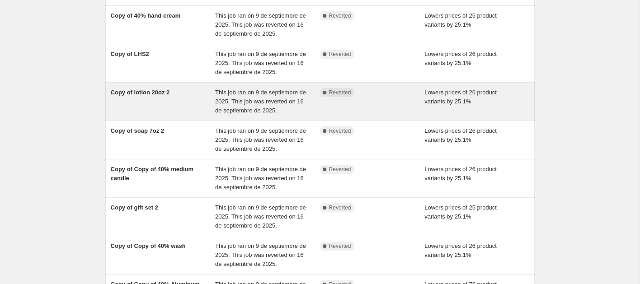
scroll to position [271, 0]
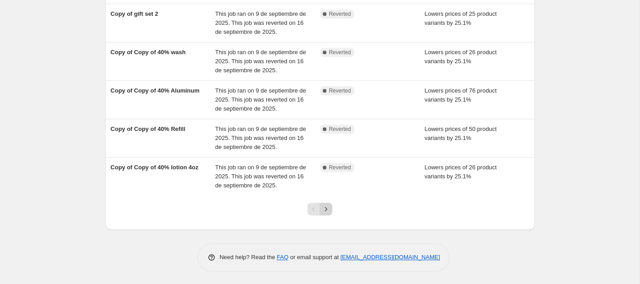
click at [325, 209] on icon "Next" at bounding box center [325, 209] width 9 height 9
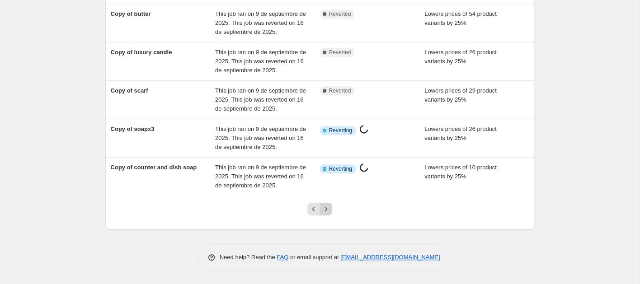
click at [328, 209] on icon "Next" at bounding box center [325, 209] width 9 height 9
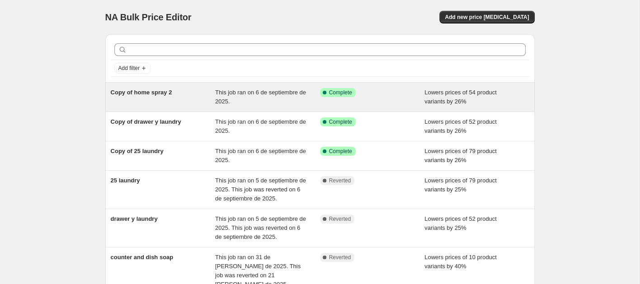
click at [162, 93] on span "Copy of home spray 2" at bounding box center [141, 92] width 61 height 7
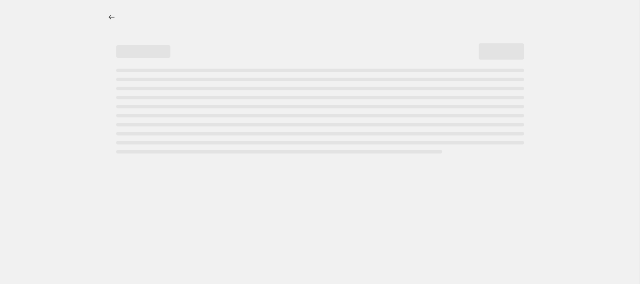
select select "percentage"
select select "collection"
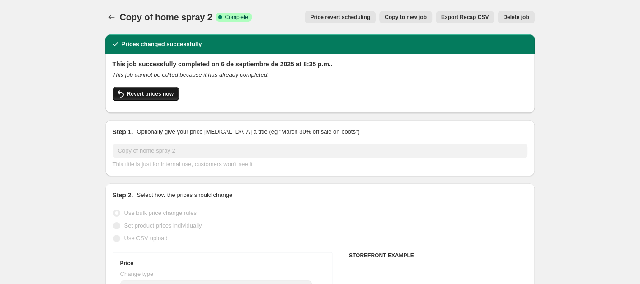
click at [156, 93] on span "Revert prices now" at bounding box center [150, 93] width 47 height 7
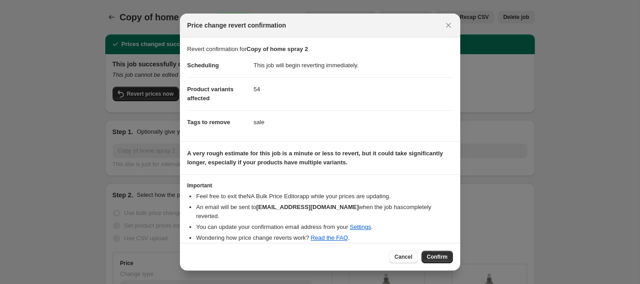
select select "percentage"
select select "collection"
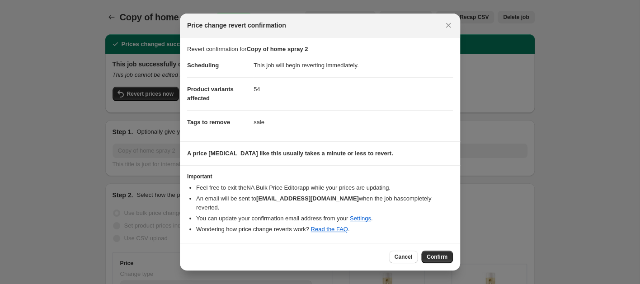
click at [434, 251] on button "Confirm" at bounding box center [437, 257] width 32 height 13
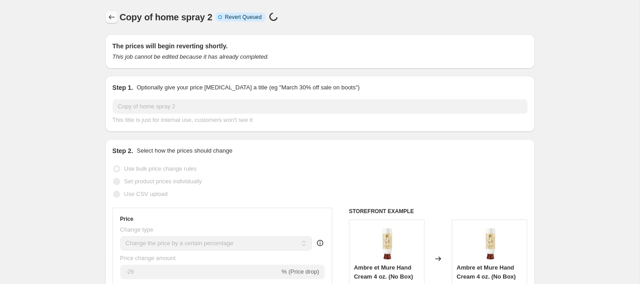
click at [111, 14] on icon "Price change jobs" at bounding box center [111, 17] width 9 height 9
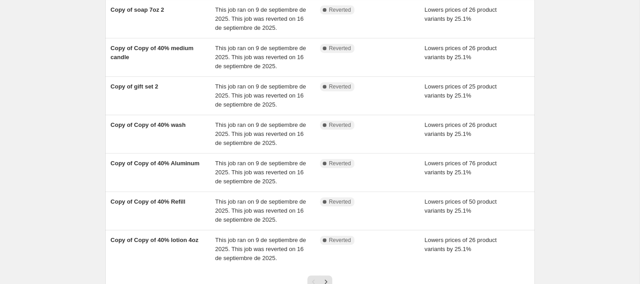
scroll to position [271, 0]
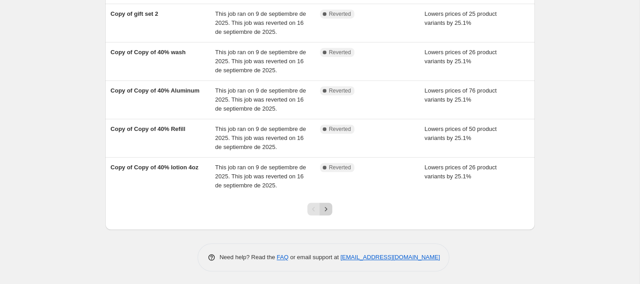
click at [323, 212] on icon "Next" at bounding box center [325, 209] width 9 height 9
click at [329, 210] on icon "Next" at bounding box center [325, 209] width 9 height 9
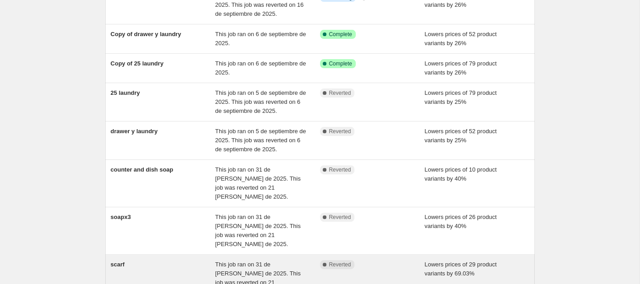
scroll to position [15, 0]
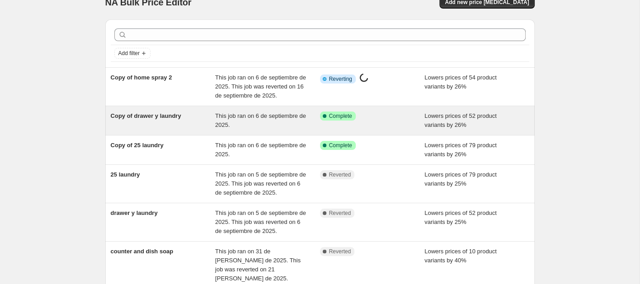
click at [186, 121] on div "Copy of drawer y laundry" at bounding box center [163, 121] width 105 height 18
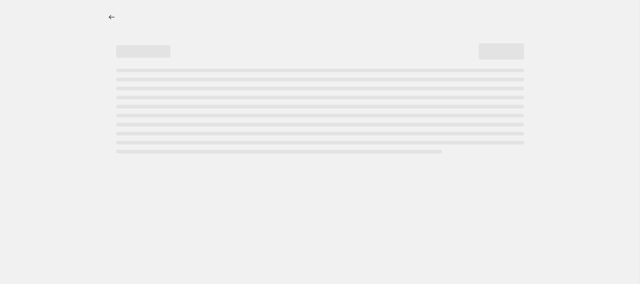
select select "percentage"
select select "collection"
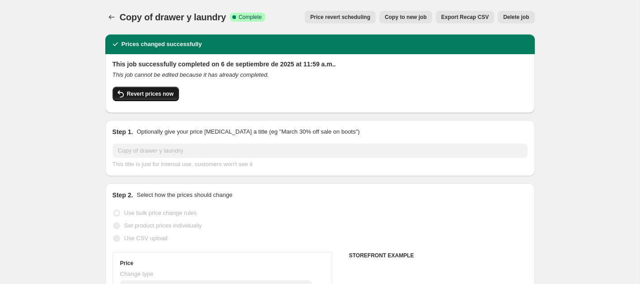
click at [148, 93] on span "Revert prices now" at bounding box center [150, 93] width 47 height 7
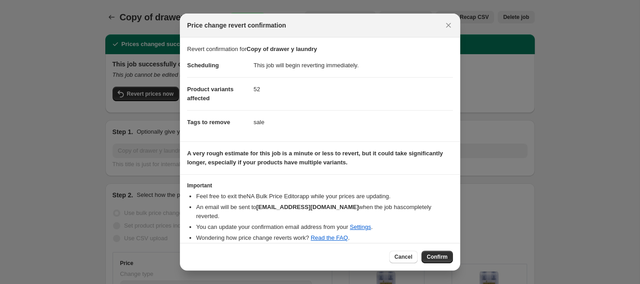
click at [429, 256] on span "Confirm" at bounding box center [437, 257] width 21 height 7
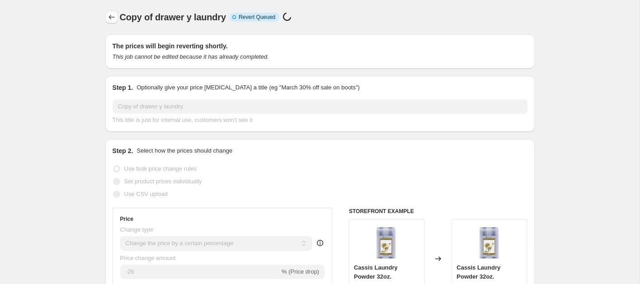
click at [110, 16] on icon "Price change jobs" at bounding box center [111, 17] width 9 height 9
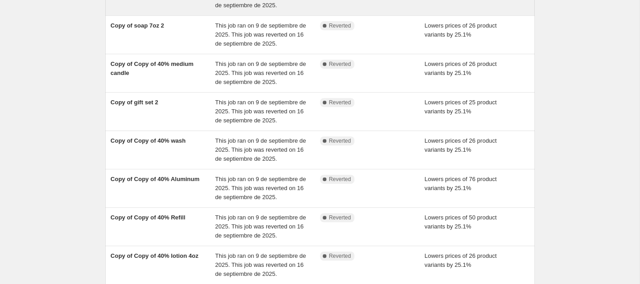
scroll to position [271, 0]
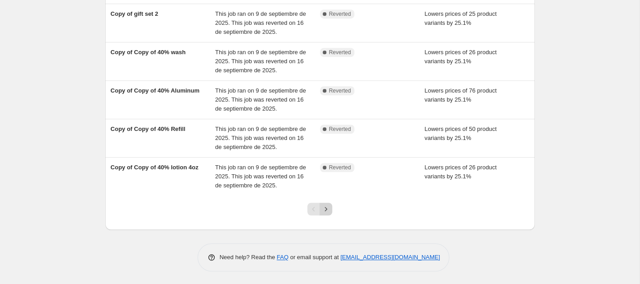
click at [329, 212] on icon "Next" at bounding box center [325, 209] width 9 height 9
click at [328, 211] on icon "Next" at bounding box center [325, 209] width 9 height 9
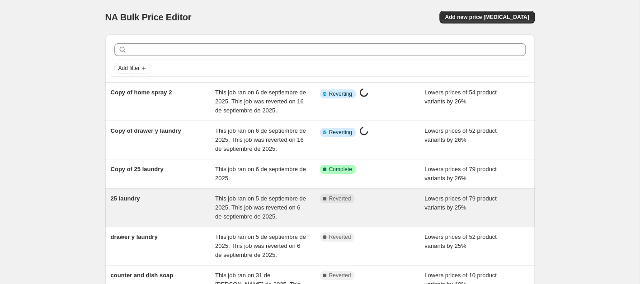
scroll to position [61, 0]
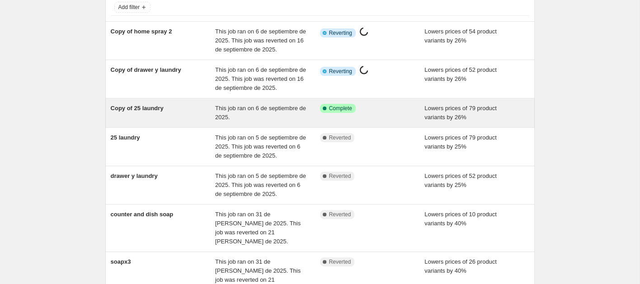
click at [169, 114] on div "Copy of 25 laundry" at bounding box center [163, 113] width 105 height 18
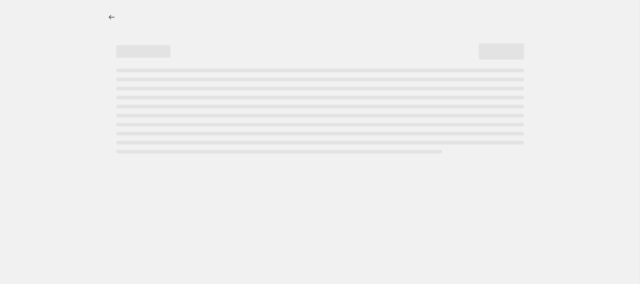
select select "percentage"
select select "collection"
select select "not_equal"
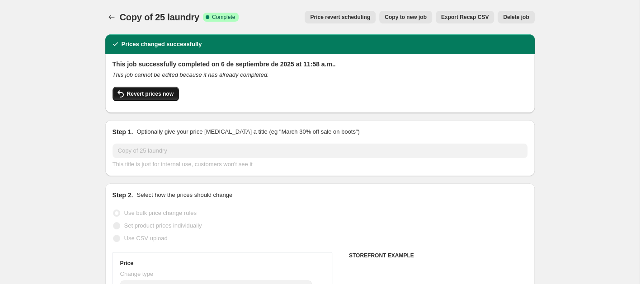
click at [163, 90] on button "Revert prices now" at bounding box center [146, 94] width 66 height 14
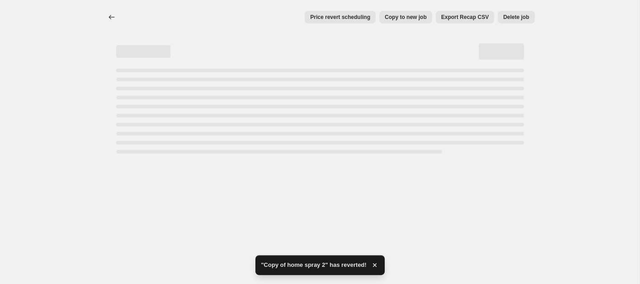
select select "percentage"
select select "collection"
select select "not_equal"
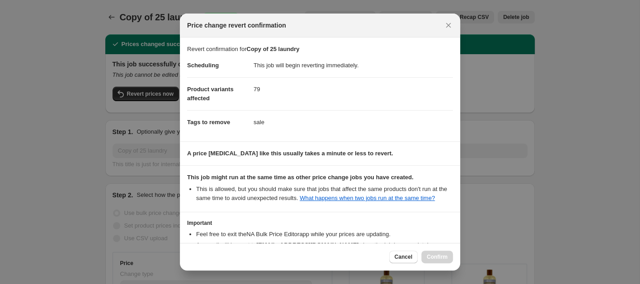
click at [424, 254] on div "Cancel Confirm" at bounding box center [421, 257] width 64 height 13
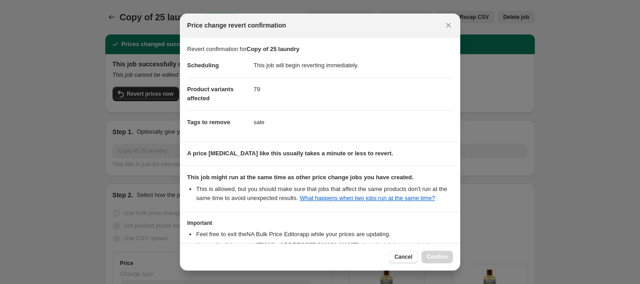
drag, startPoint x: 424, startPoint y: 254, endPoint x: 419, endPoint y: 252, distance: 4.9
click at [419, 254] on div "Cancel Confirm" at bounding box center [421, 257] width 64 height 13
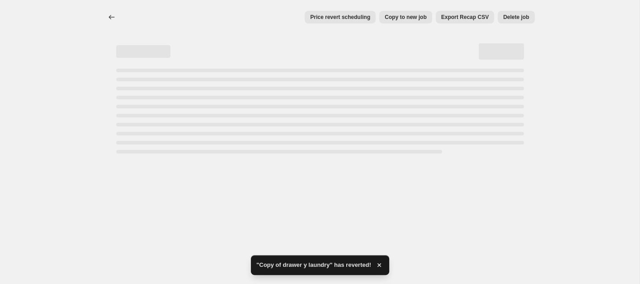
select select "percentage"
select select "collection"
select select "not_equal"
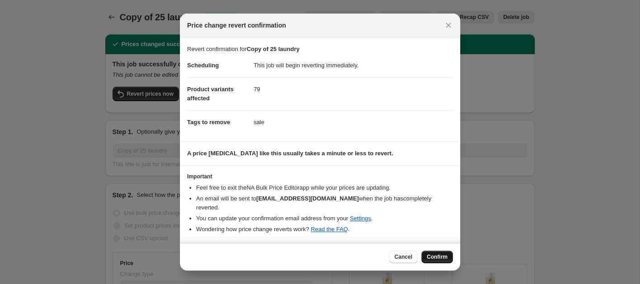
click at [437, 254] on span "Confirm" at bounding box center [437, 257] width 21 height 7
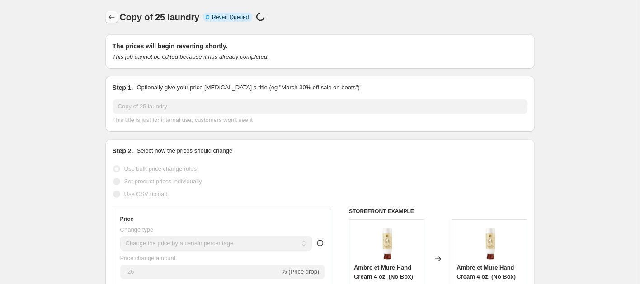
click at [111, 19] on icon "Price change jobs" at bounding box center [111, 17] width 9 height 9
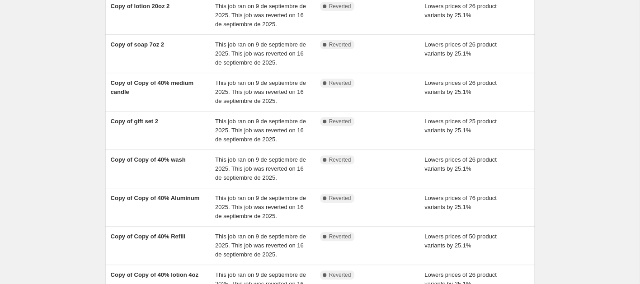
scroll to position [271, 0]
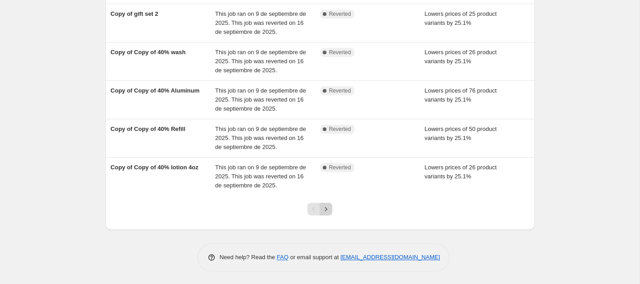
click at [328, 211] on icon "Next" at bounding box center [325, 209] width 9 height 9
click at [328, 208] on icon "Next" at bounding box center [325, 209] width 9 height 9
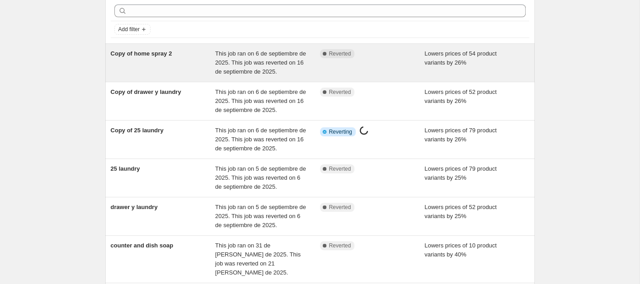
scroll to position [53, 0]
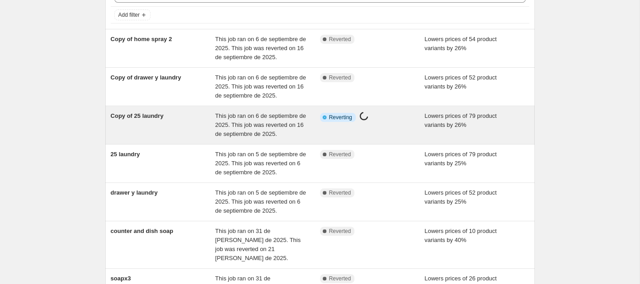
click at [325, 130] on div "Info Partially complete Reverting Price change job in progress..." at bounding box center [372, 125] width 105 height 27
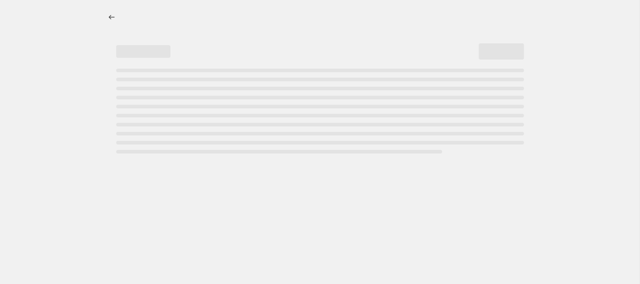
select select "percentage"
select select "collection"
select select "not_equal"
select select "percentage"
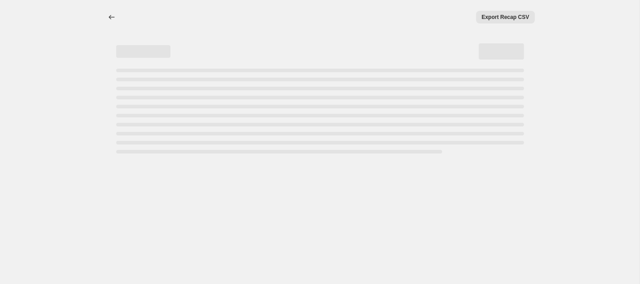
select select "collection"
select select "not_equal"
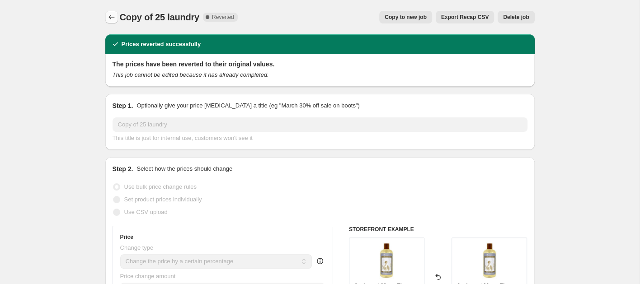
click at [111, 15] on icon "Price change jobs" at bounding box center [111, 17] width 9 height 9
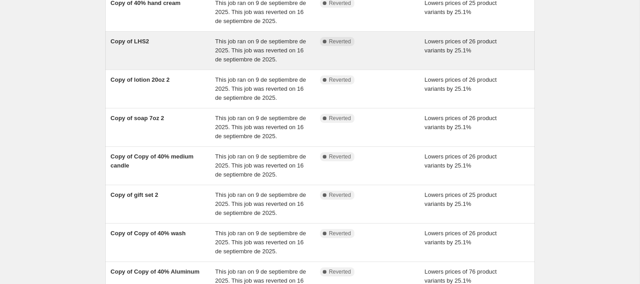
scroll to position [271, 0]
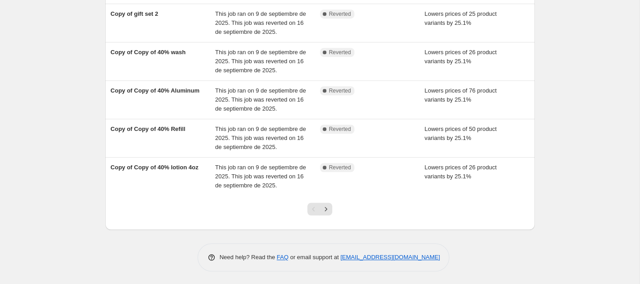
click at [324, 210] on icon "Next" at bounding box center [325, 209] width 9 height 9
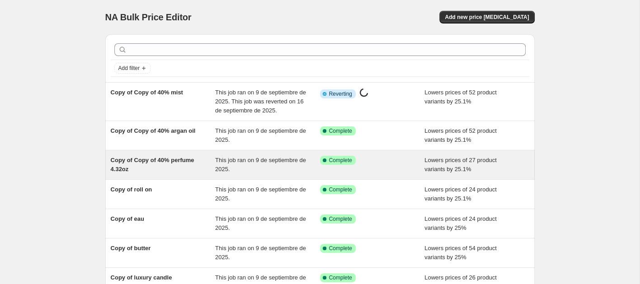
click at [160, 166] on div "Copy of Copy of 40% perfume 4.32oz" at bounding box center [163, 165] width 105 height 18
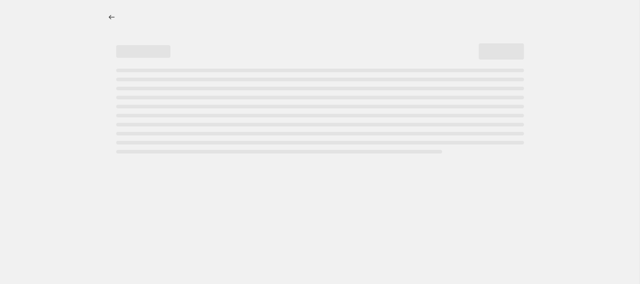
select select "percentage"
select select "collection"
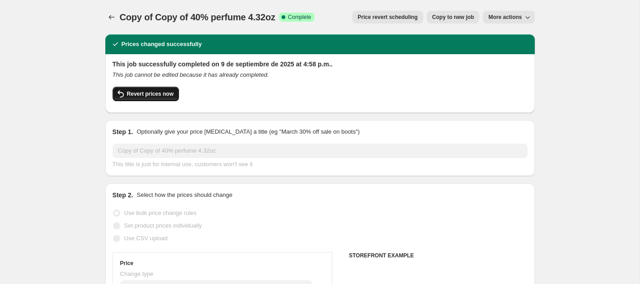
click at [138, 95] on span "Revert prices now" at bounding box center [150, 93] width 47 height 7
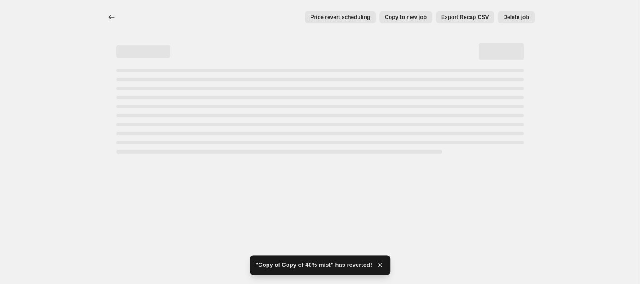
select select "percentage"
select select "collection"
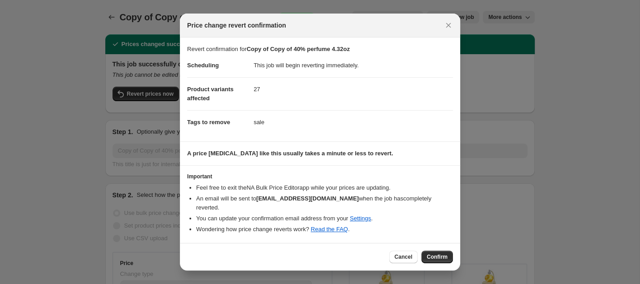
click at [442, 254] on span "Confirm" at bounding box center [437, 257] width 21 height 7
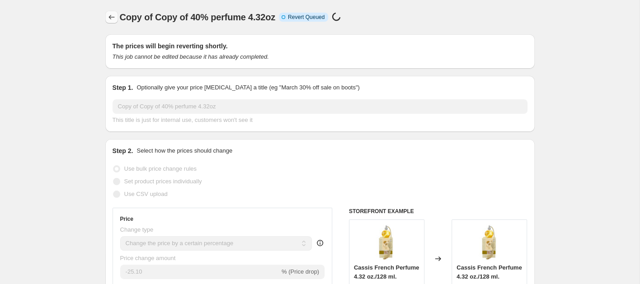
click at [113, 14] on icon "Price change jobs" at bounding box center [111, 17] width 9 height 9
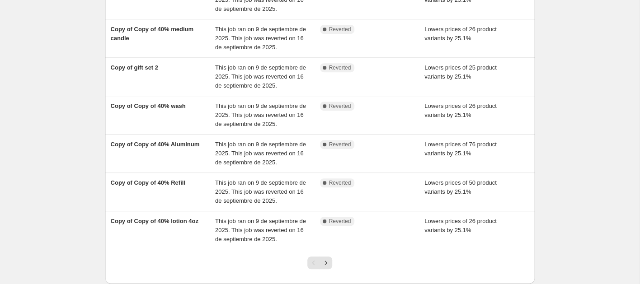
scroll to position [271, 0]
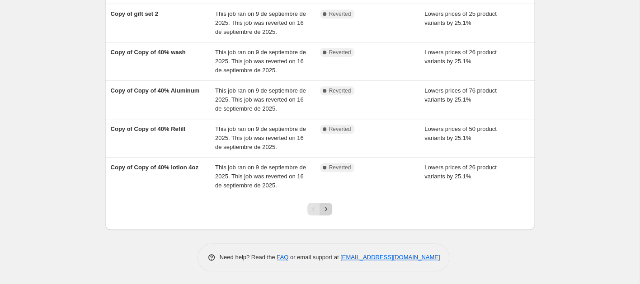
click at [327, 211] on icon "Next" at bounding box center [325, 209] width 9 height 9
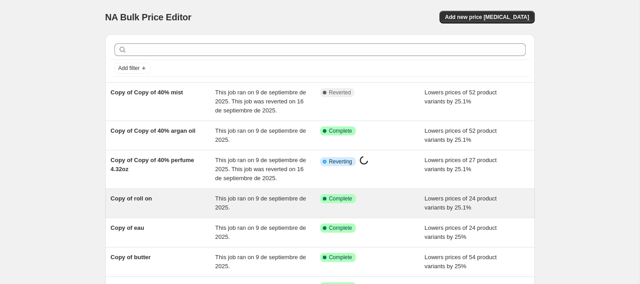
click at [159, 203] on div "Copy of roll on" at bounding box center [163, 203] width 105 height 18
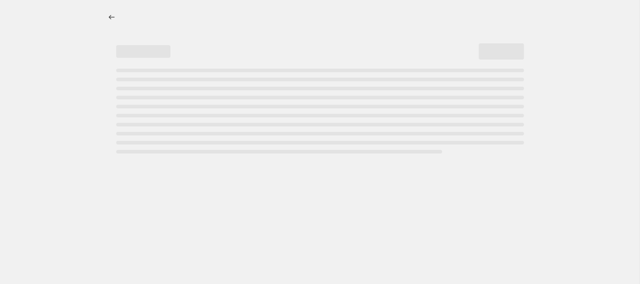
select select "percentage"
select select "collection"
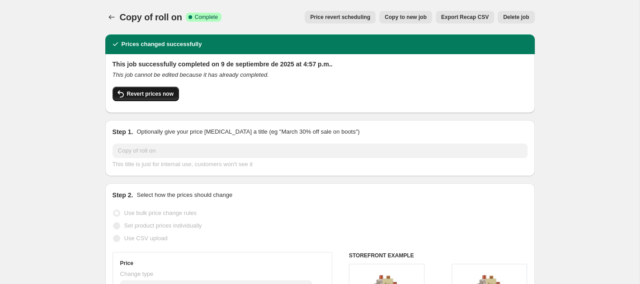
click at [169, 92] on span "Revert prices now" at bounding box center [150, 93] width 47 height 7
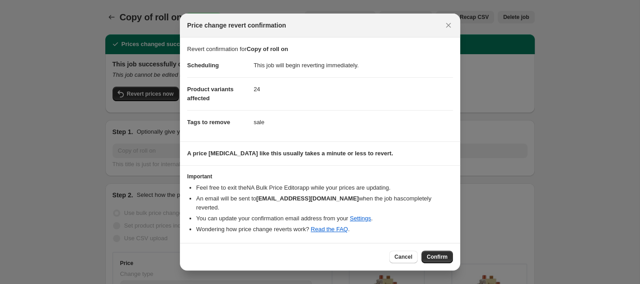
drag, startPoint x: 436, startPoint y: 253, endPoint x: 432, endPoint y: 252, distance: 4.6
click at [436, 254] on span "Confirm" at bounding box center [437, 257] width 21 height 7
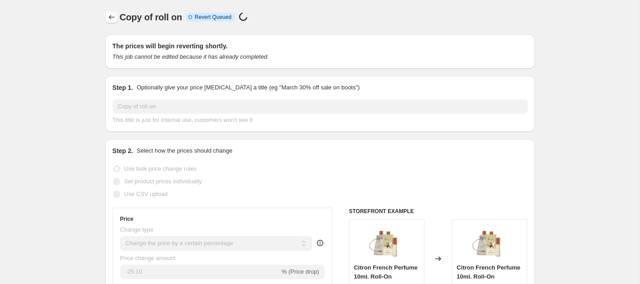
click at [109, 21] on icon "Price change jobs" at bounding box center [111, 17] width 9 height 9
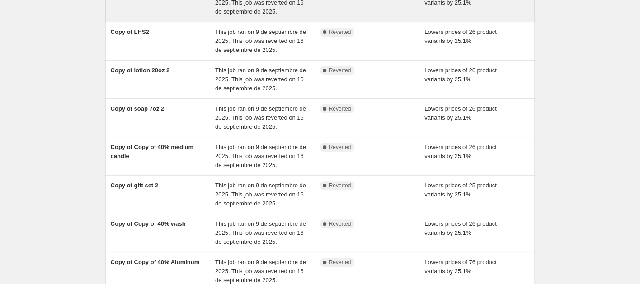
scroll to position [271, 0]
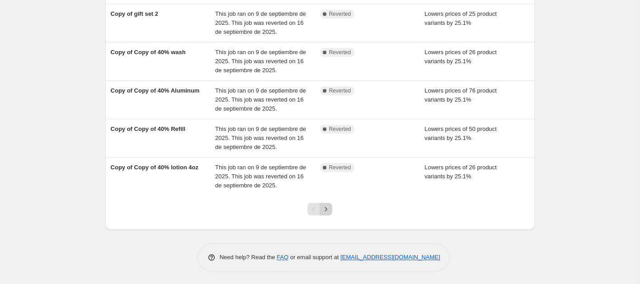
click at [325, 211] on icon "Next" at bounding box center [325, 209] width 9 height 9
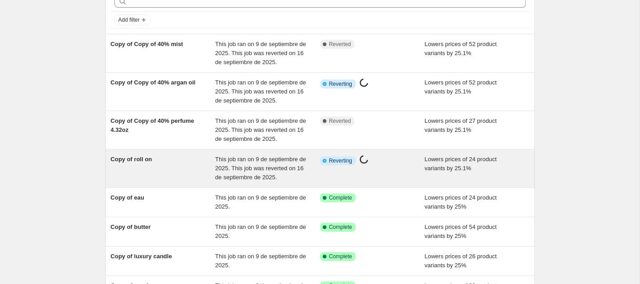
scroll to position [57, 0]
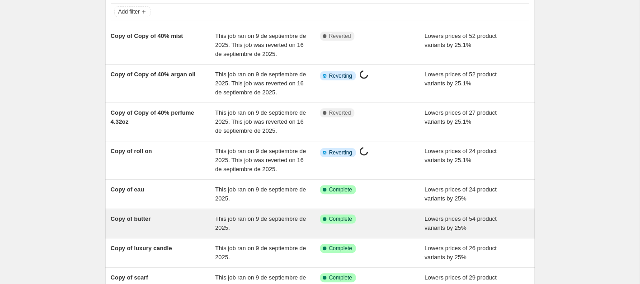
click at [161, 227] on div "Copy of butter" at bounding box center [163, 224] width 105 height 18
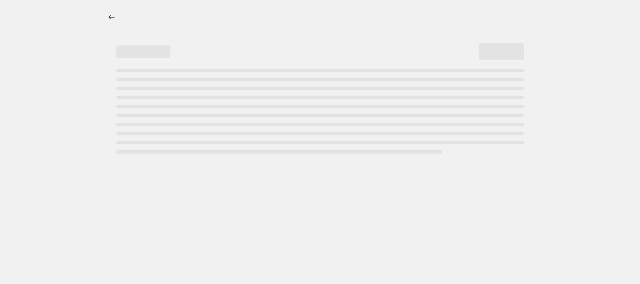
select select "percentage"
select select "collection"
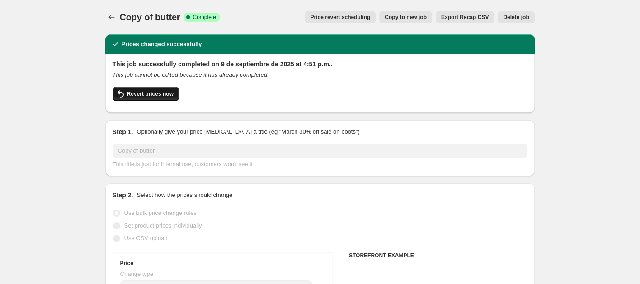
click at [155, 88] on button "Revert prices now" at bounding box center [146, 94] width 66 height 14
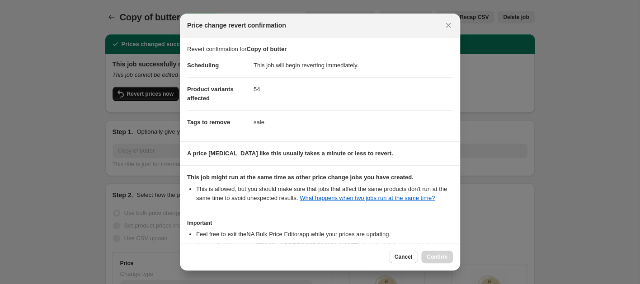
click at [146, 87] on div at bounding box center [320, 142] width 640 height 284
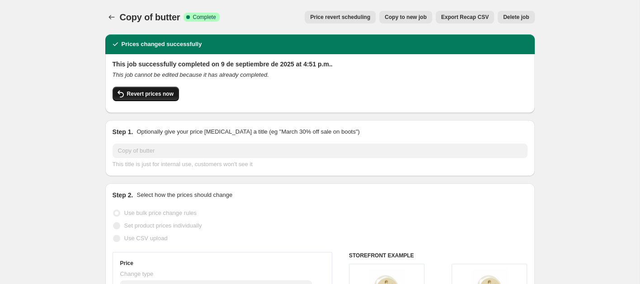
click at [147, 94] on span "Revert prices now" at bounding box center [150, 93] width 47 height 7
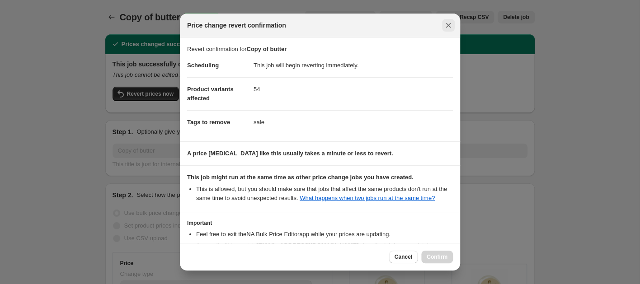
click at [448, 26] on icon "Close" at bounding box center [448, 25] width 5 height 5
